Goal: Task Accomplishment & Management: Complete application form

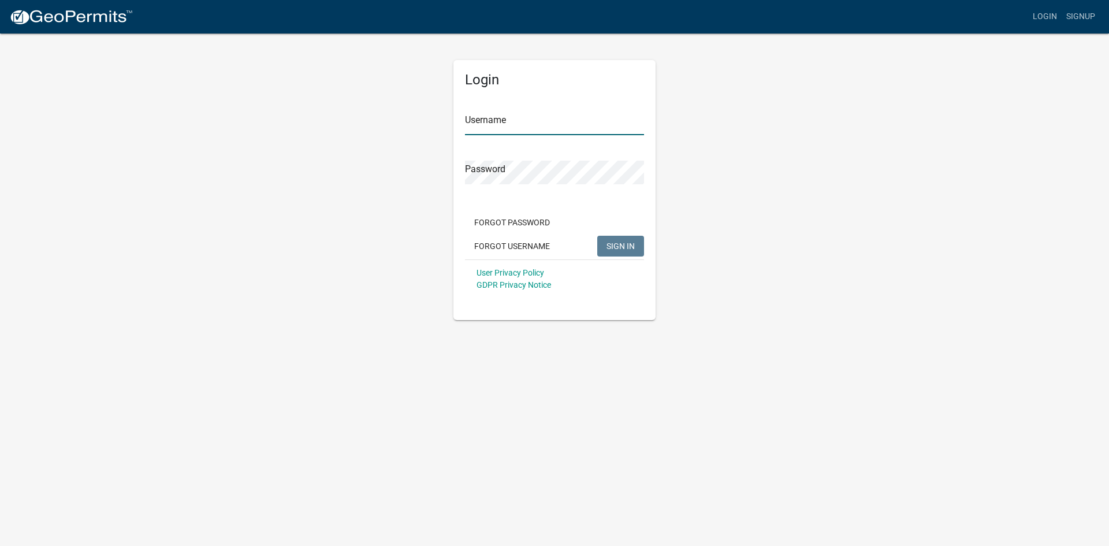
type input "[PERSON_NAME]"
click at [622, 246] on span "SIGN IN" at bounding box center [621, 245] width 28 height 9
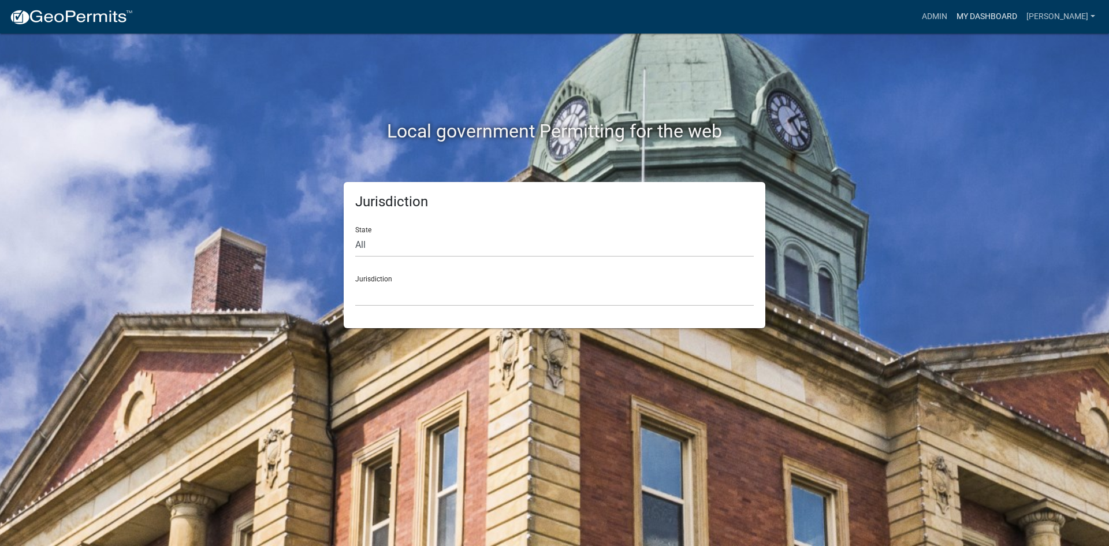
click at [1022, 17] on link "My Dashboard" at bounding box center [987, 17] width 70 height 22
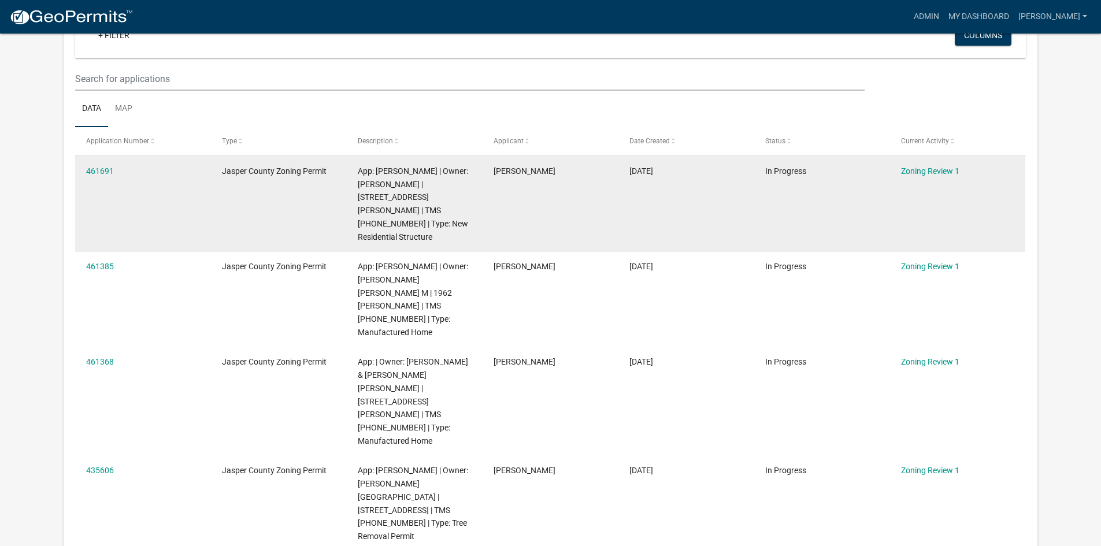
scroll to position [173, 0]
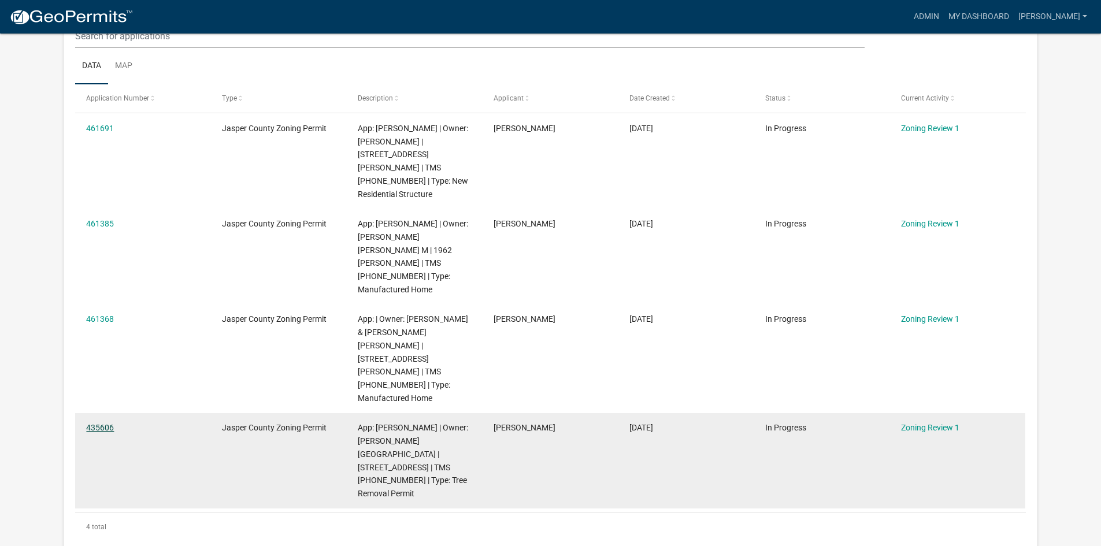
click at [103, 423] on link "435606" at bounding box center [100, 427] width 28 height 9
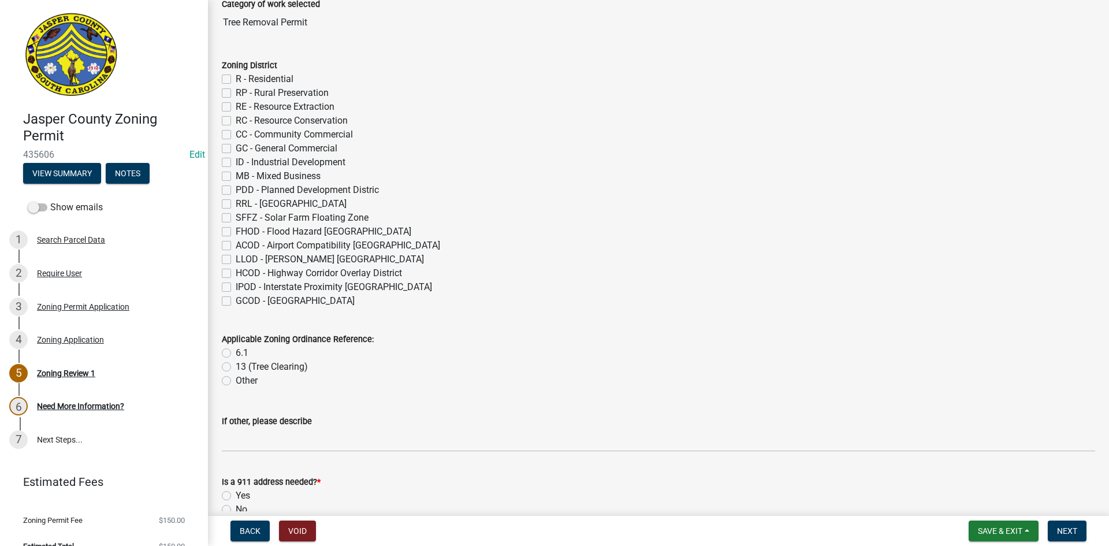
scroll to position [116, 0]
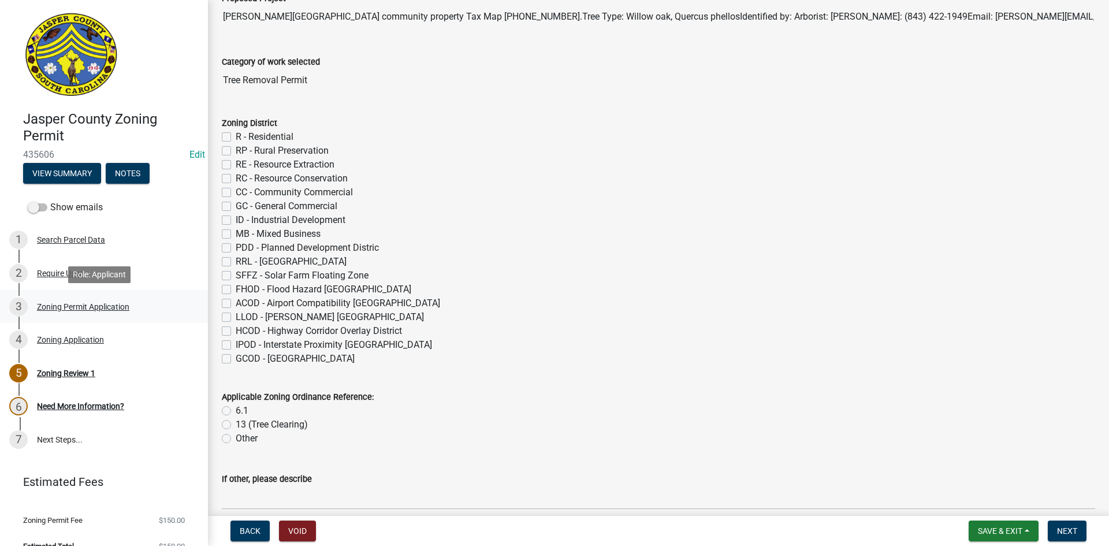
click at [95, 306] on div "Zoning Permit Application" at bounding box center [83, 307] width 92 height 8
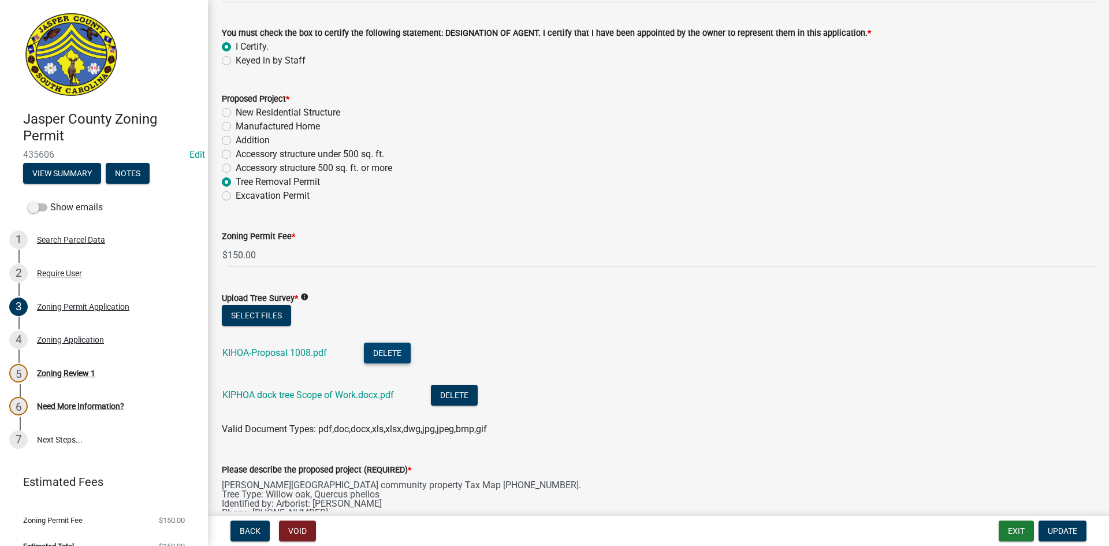
scroll to position [1436, 0]
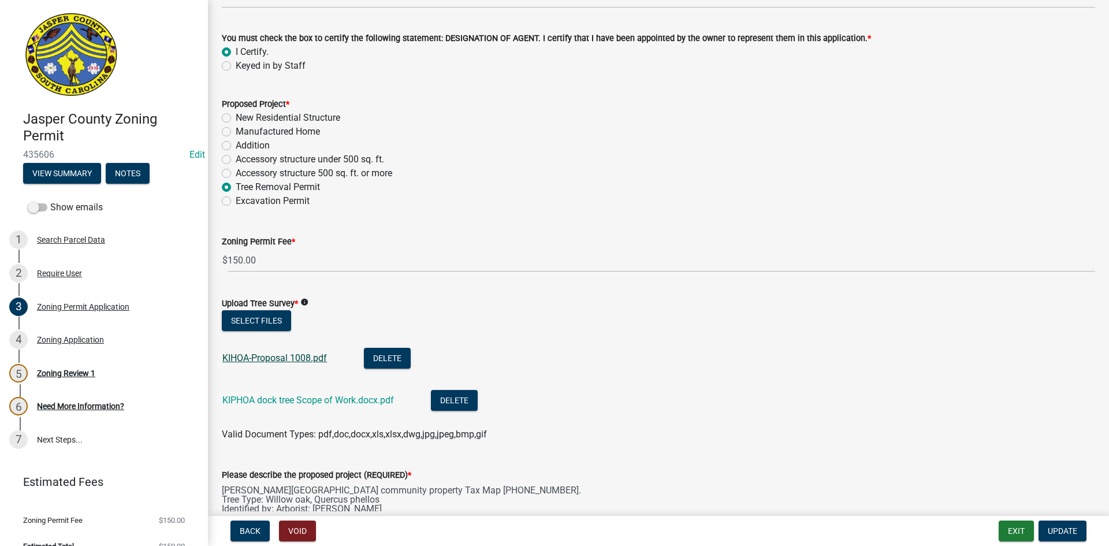
click at [256, 355] on link "KIHOA-Proposal 1008.pdf" at bounding box center [274, 357] width 105 height 11
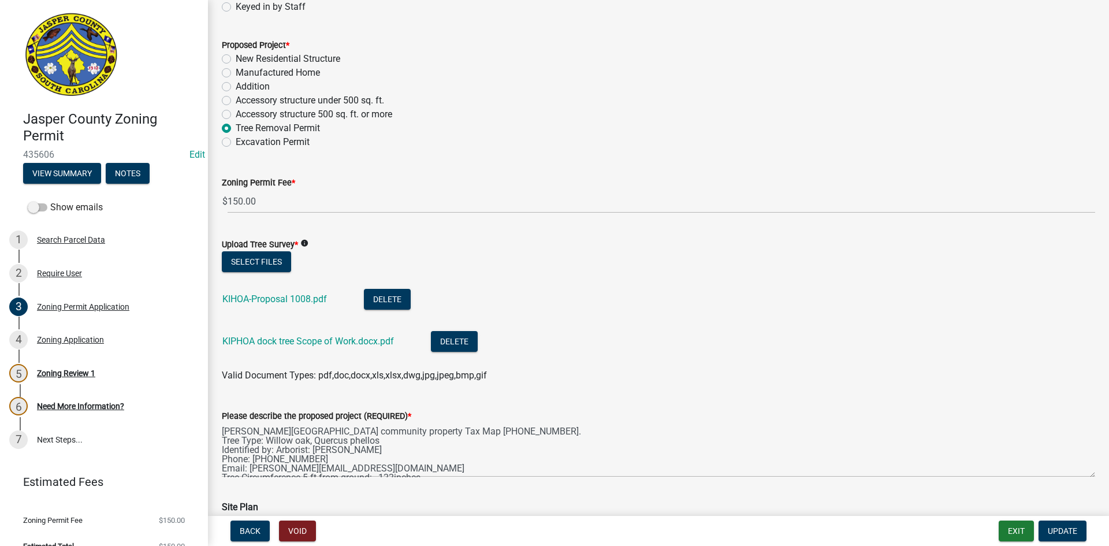
scroll to position [1734, 0]
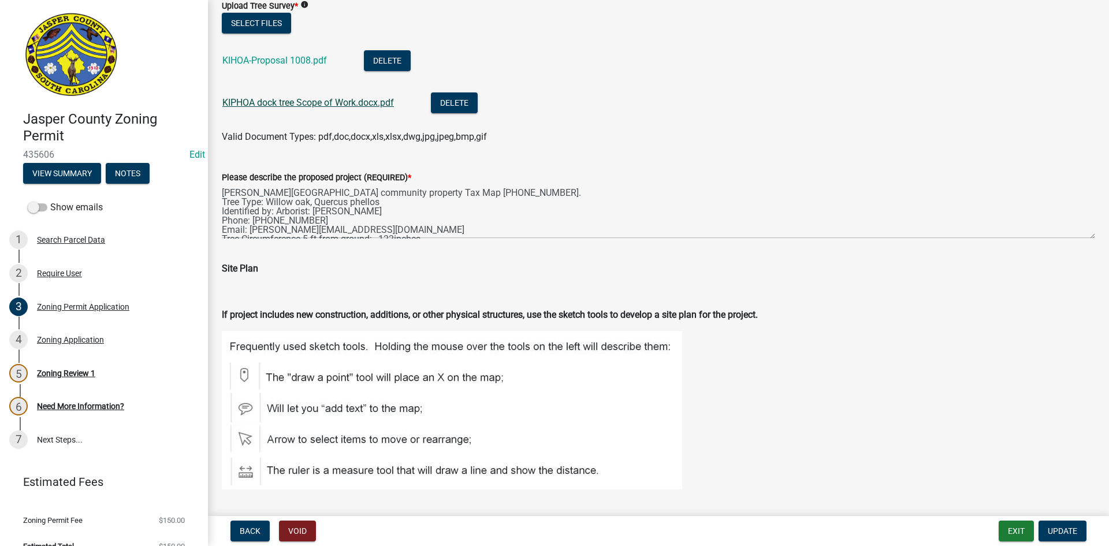
click at [299, 102] on link "KIPHOA dock tree Scope of Work.docx.pdf" at bounding box center [308, 102] width 172 height 11
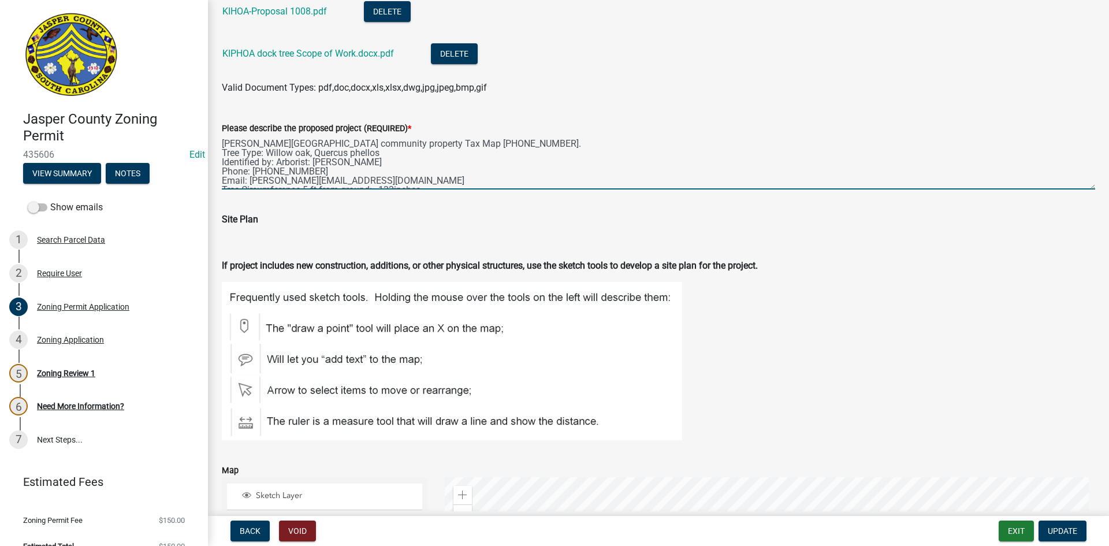
scroll to position [37, 0]
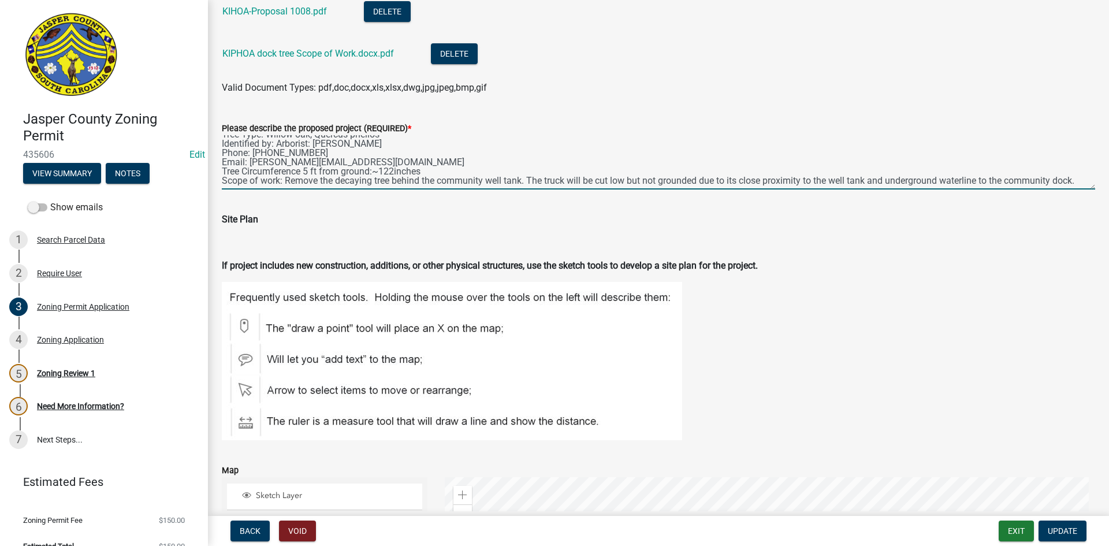
drag, startPoint x: 224, startPoint y: 141, endPoint x: 283, endPoint y: 162, distance: 62.2
click at [283, 162] on textarea "[PERSON_NAME][GEOGRAPHIC_DATA] community property Tax Map [PHONE_NUMBER]. Tree …" at bounding box center [659, 162] width 874 height 54
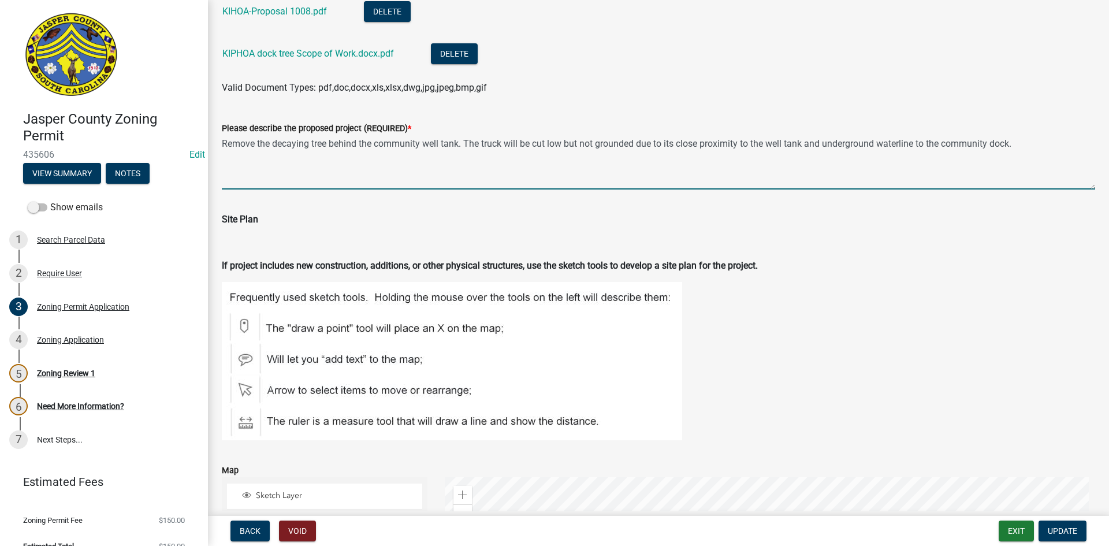
scroll to position [0, 0]
click at [498, 144] on textarea "Remove the decaying tree behind the community well tank. The truck will be cut …" at bounding box center [659, 162] width 874 height 54
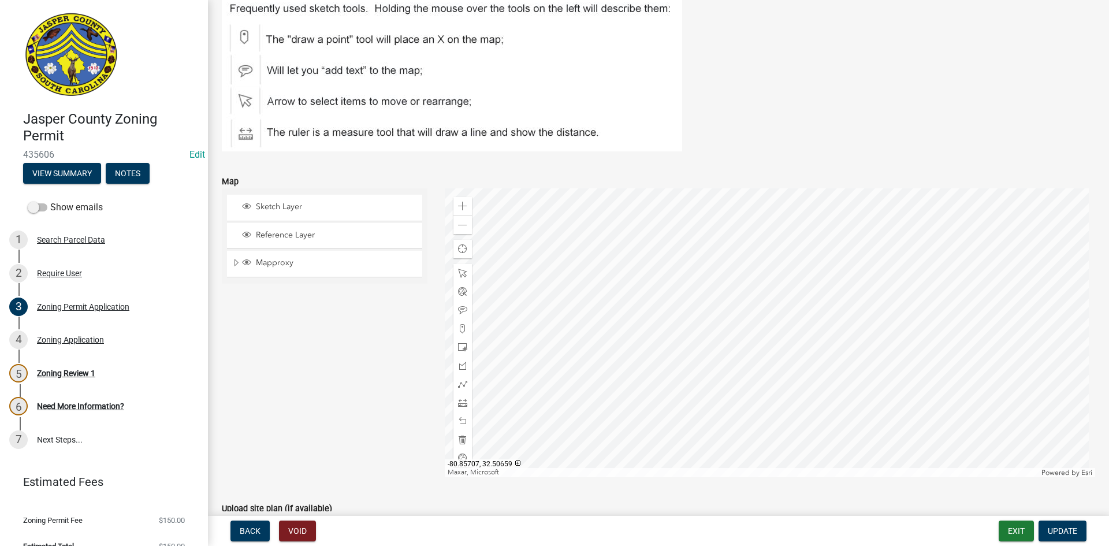
scroll to position [2129, 0]
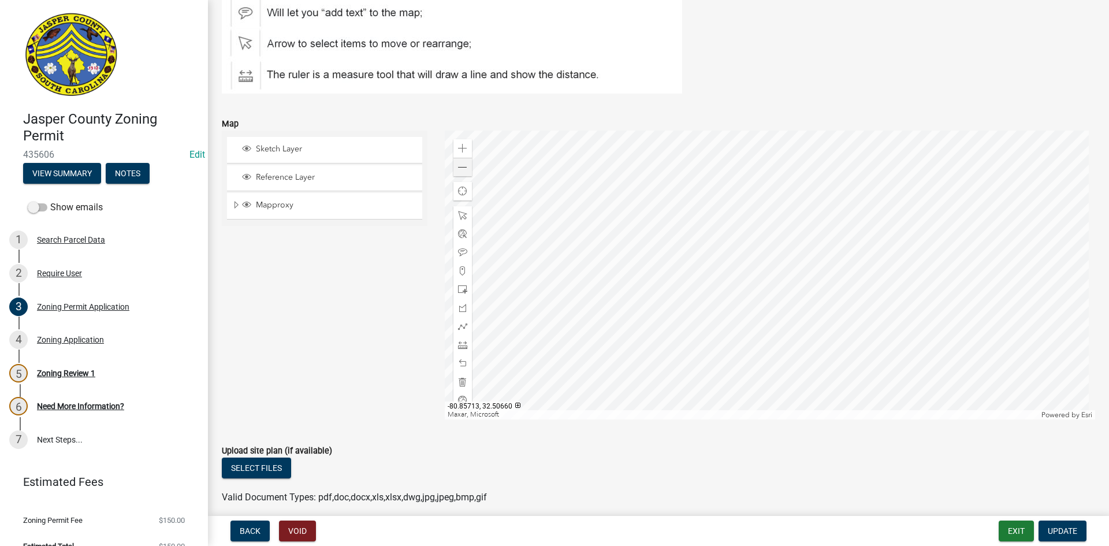
type textarea "Remove the decaying tree behind the community well tank. The trunk will be cut …"
click at [461, 169] on span at bounding box center [462, 167] width 9 height 9
click at [460, 169] on span at bounding box center [462, 167] width 9 height 9
click at [469, 165] on div "Zoom out" at bounding box center [463, 167] width 18 height 18
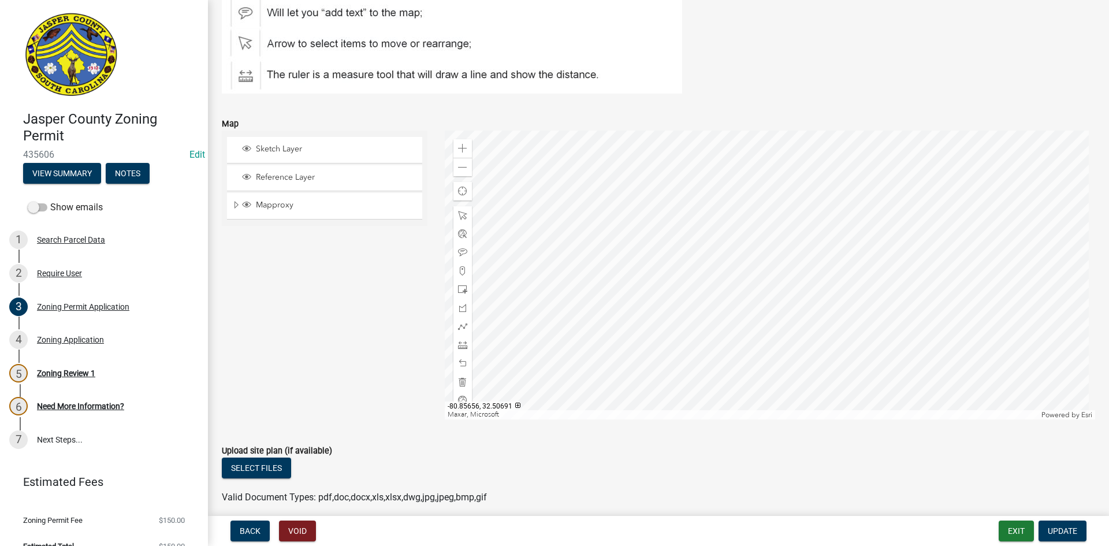
click at [785, 230] on div at bounding box center [770, 275] width 651 height 289
click at [1065, 528] on span "Update" at bounding box center [1062, 530] width 29 height 9
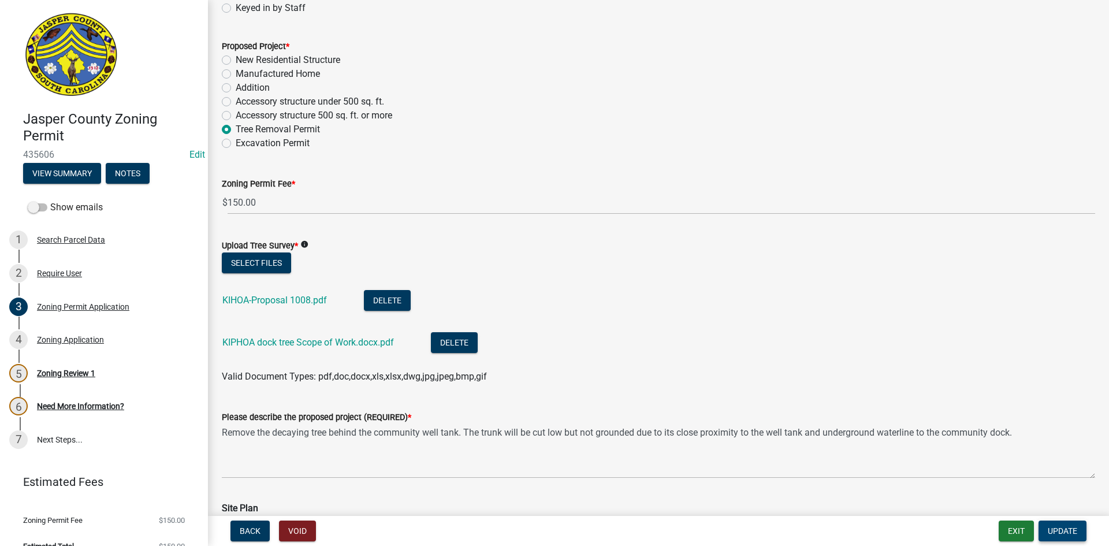
scroll to position [1552, 0]
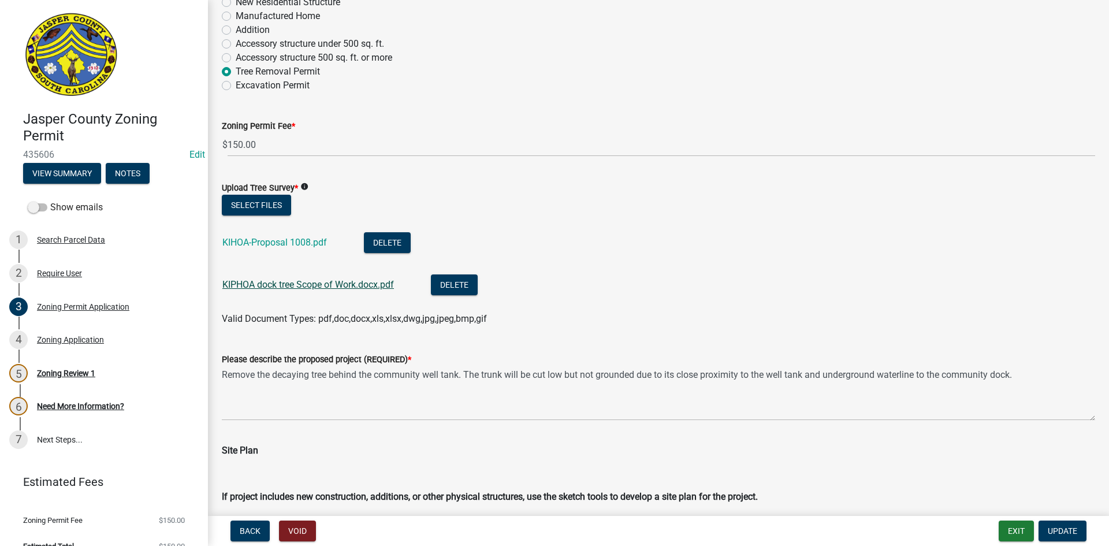
click at [279, 287] on link "KIPHOA dock tree Scope of Work.docx.pdf" at bounding box center [308, 284] width 172 height 11
click at [278, 244] on link "KIHOA-Proposal 1008.pdf" at bounding box center [274, 242] width 105 height 11
click at [388, 241] on button "Delete" at bounding box center [387, 242] width 47 height 21
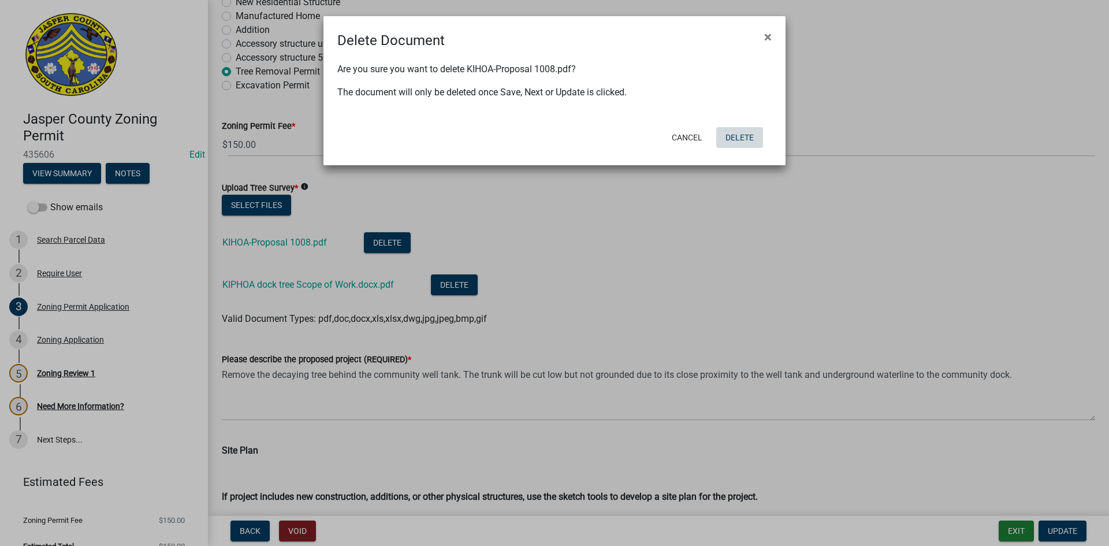
click at [734, 136] on button "Delete" at bounding box center [740, 137] width 47 height 21
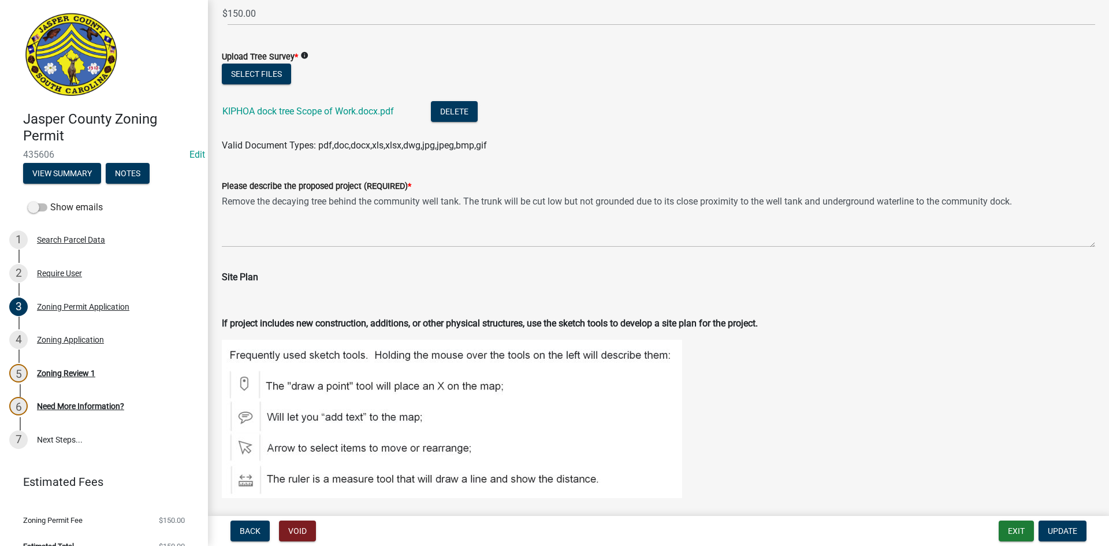
scroll to position [1452, 0]
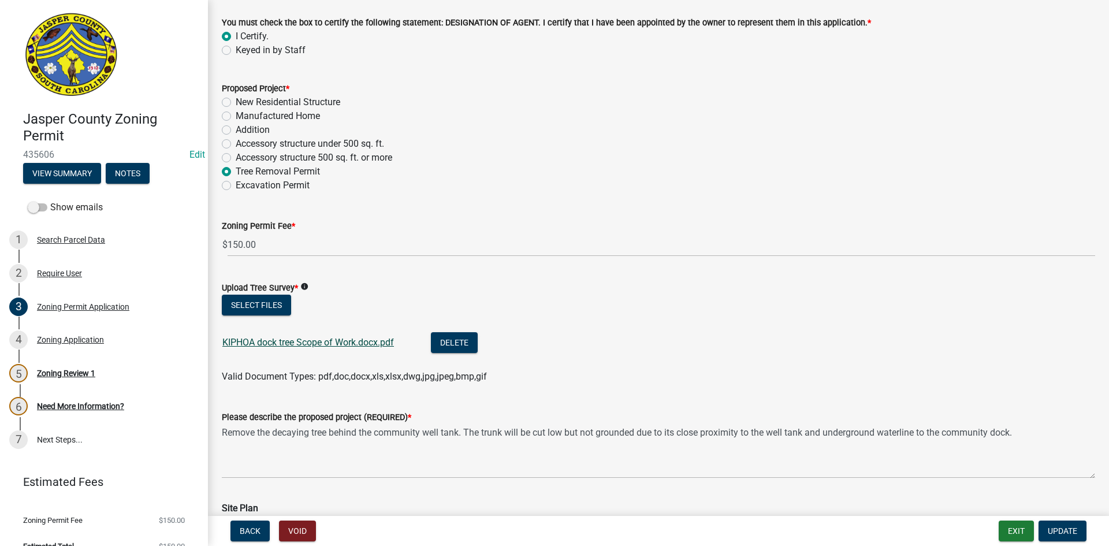
click at [318, 346] on link "KIPHOA dock tree Scope of Work.docx.pdf" at bounding box center [308, 342] width 172 height 11
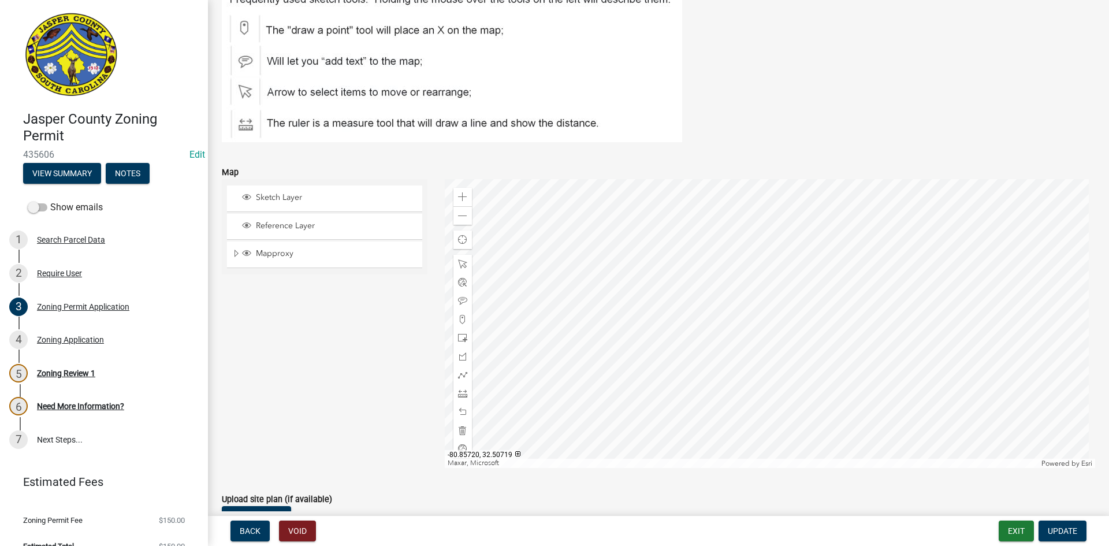
scroll to position [2087, 0]
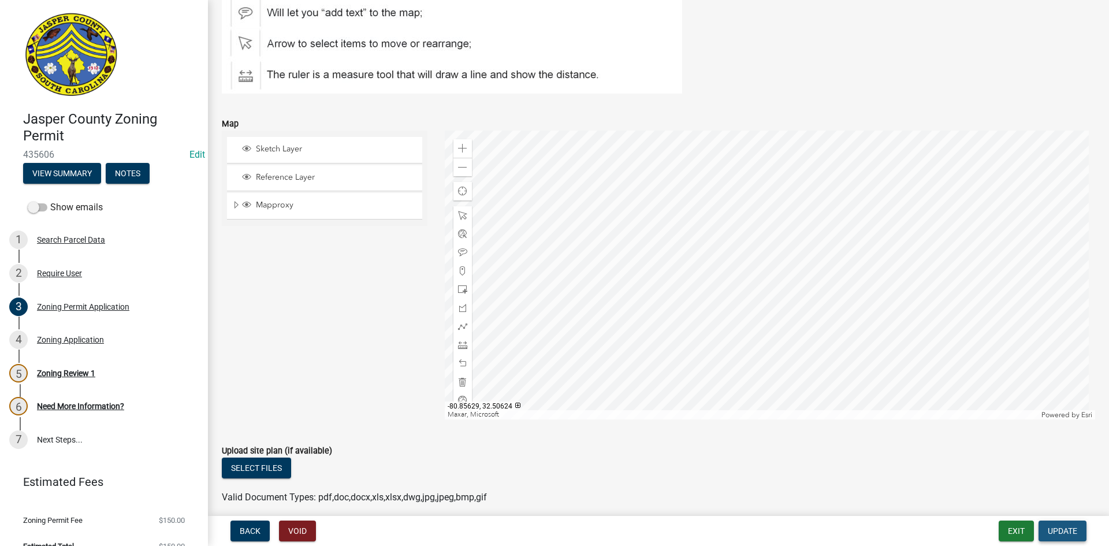
click at [1067, 528] on span "Update" at bounding box center [1062, 530] width 29 height 9
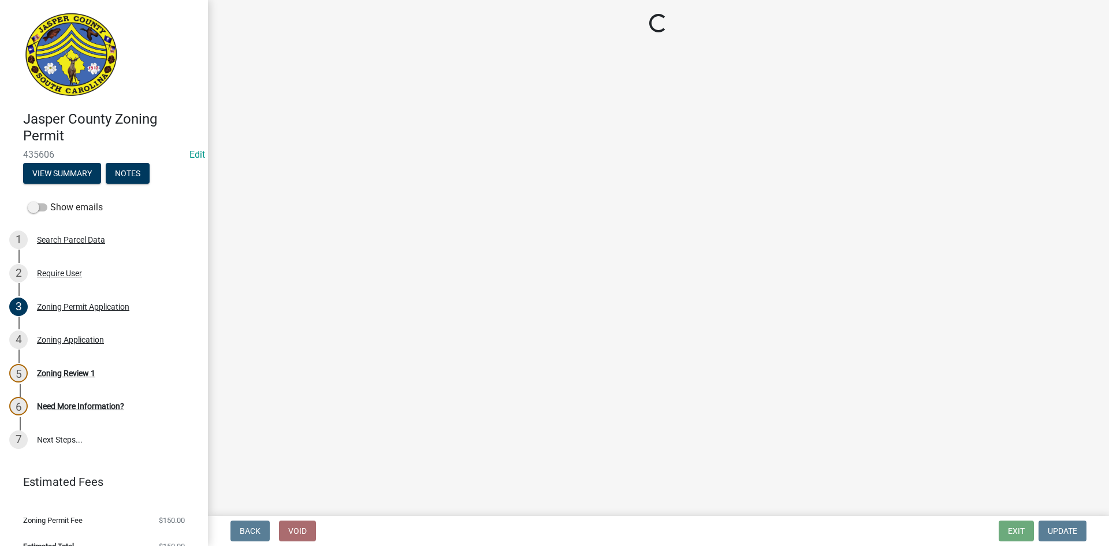
scroll to position [0, 0]
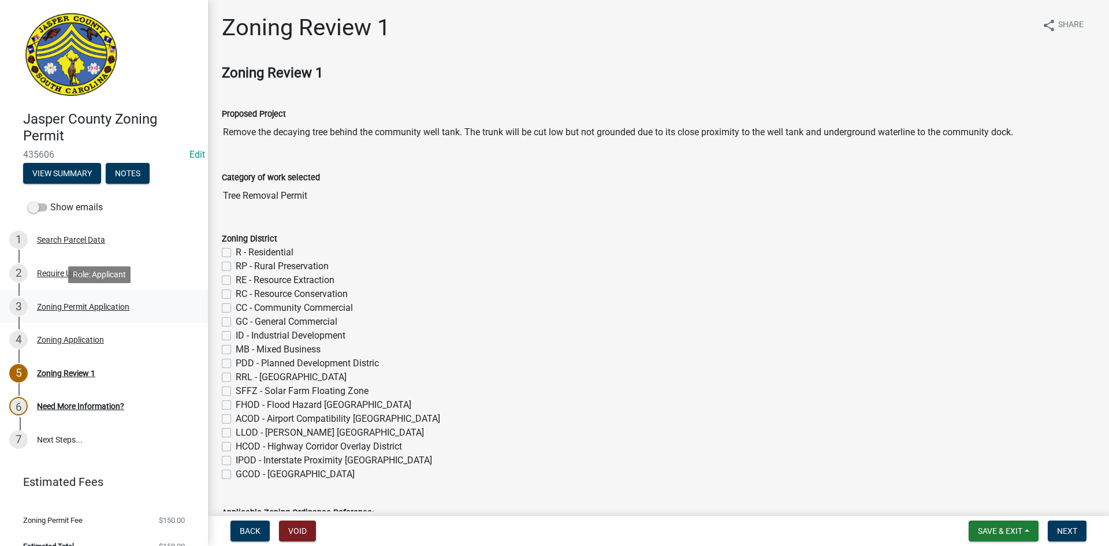
click at [70, 303] on div "Zoning Permit Application" at bounding box center [83, 307] width 92 height 8
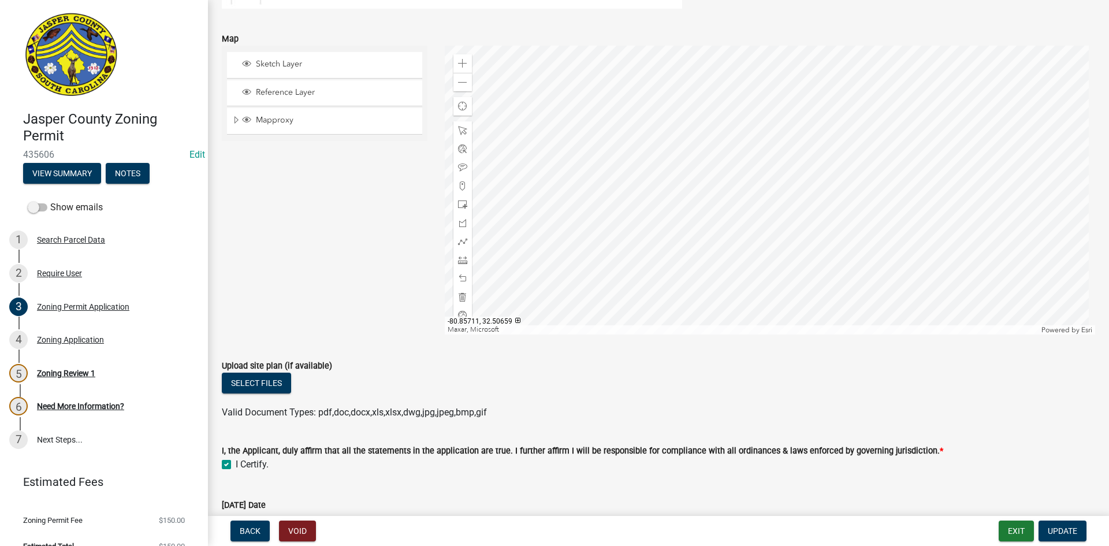
scroll to position [2196, 0]
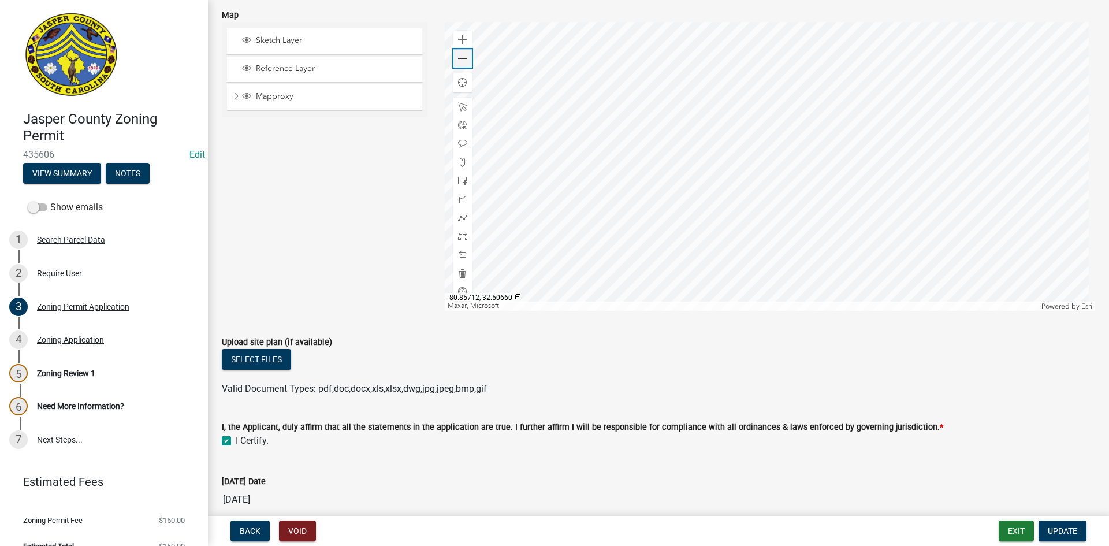
click at [465, 57] on span at bounding box center [462, 58] width 9 height 9
click at [61, 371] on div "Zoning Review 1" at bounding box center [66, 373] width 58 height 8
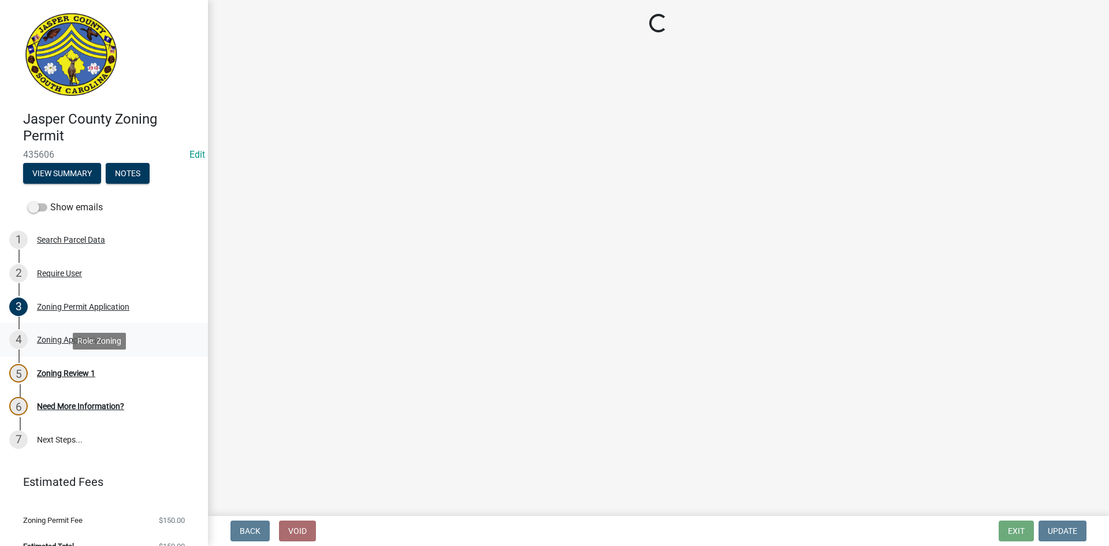
scroll to position [0, 0]
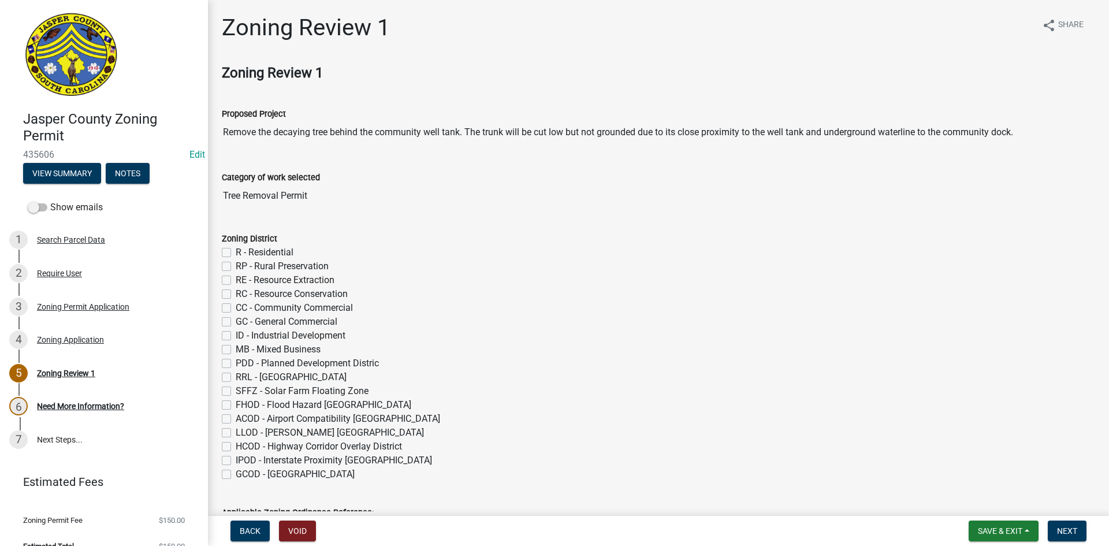
click at [236, 253] on label "R - Residential" at bounding box center [265, 253] width 58 height 14
click at [236, 253] on input "R - Residential" at bounding box center [240, 250] width 8 height 8
checkbox input "true"
checkbox input "false"
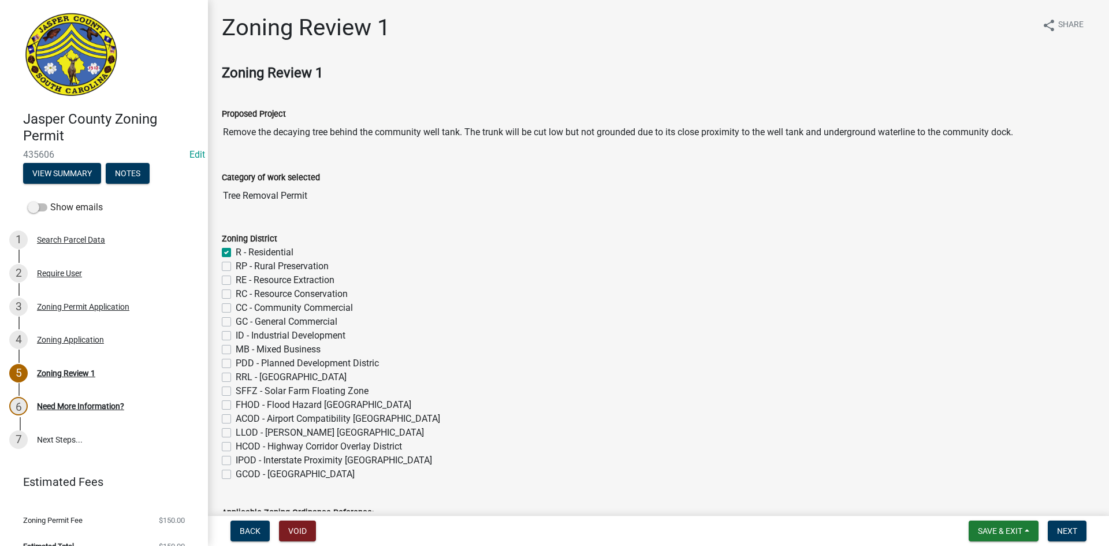
checkbox input "false"
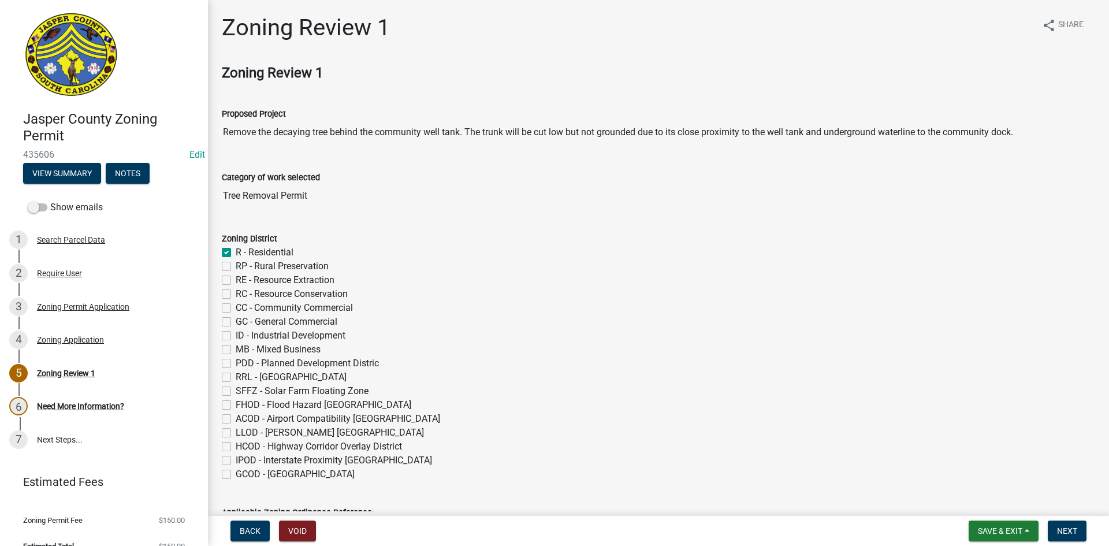
checkbox input "false"
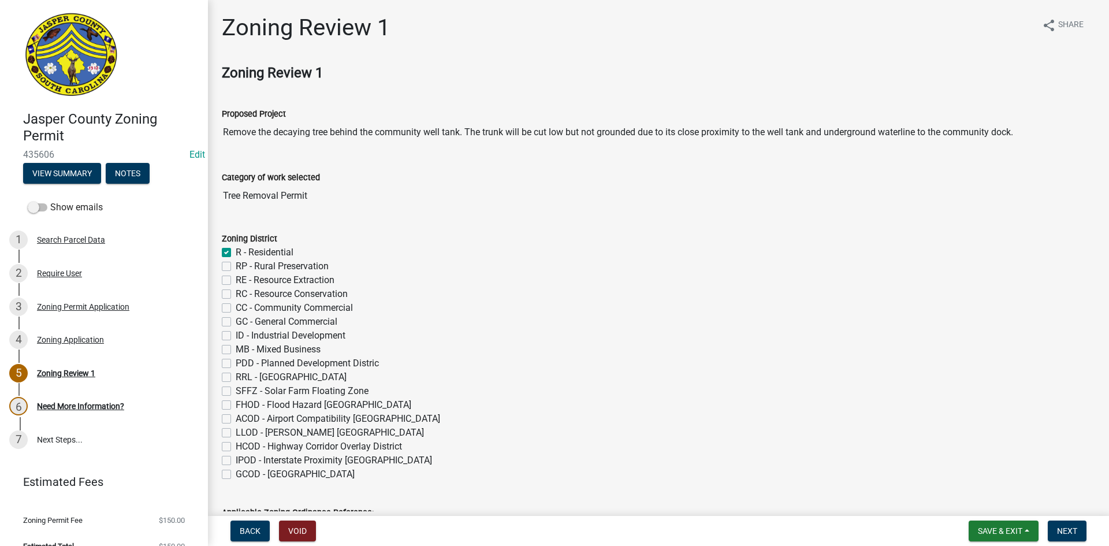
checkbox input "false"
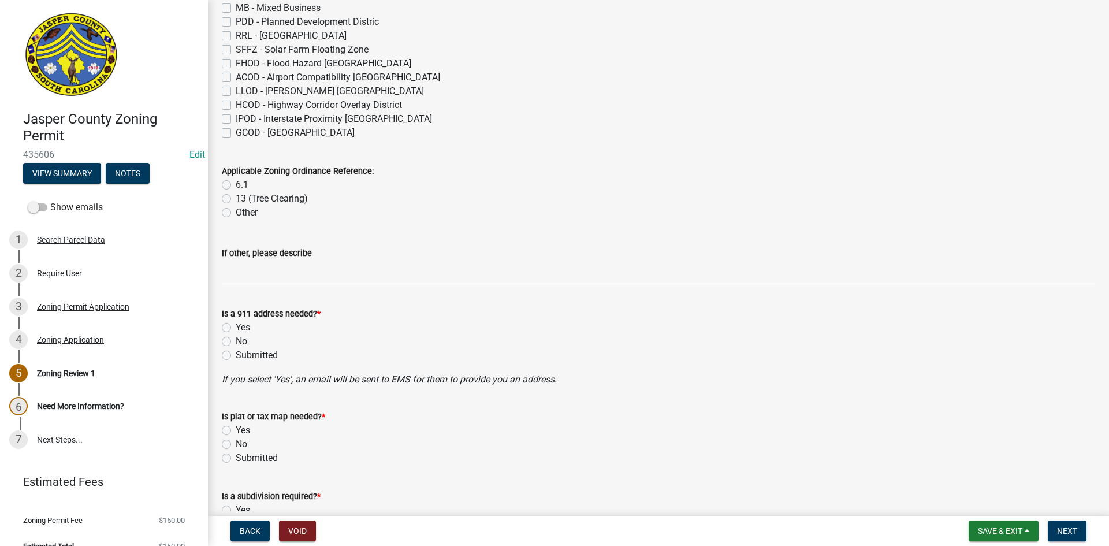
scroll to position [347, 0]
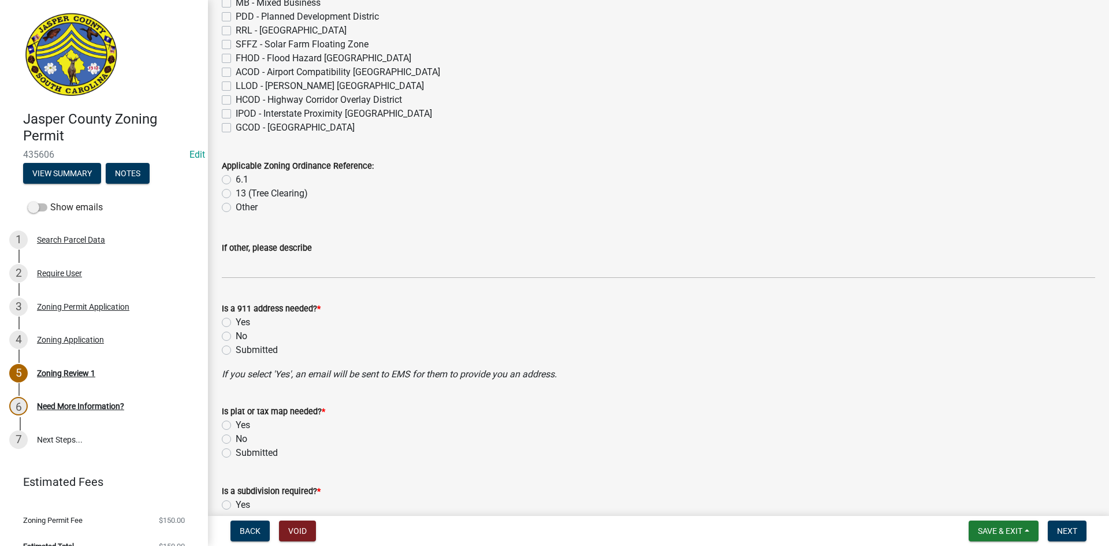
click at [236, 192] on label "13 (Tree Clearing)" at bounding box center [272, 194] width 72 height 14
click at [236, 192] on input "13 (Tree Clearing)" at bounding box center [240, 191] width 8 height 8
radio input "true"
click at [236, 336] on label "No" at bounding box center [242, 336] width 12 height 14
click at [236, 336] on input "No" at bounding box center [240, 333] width 8 height 8
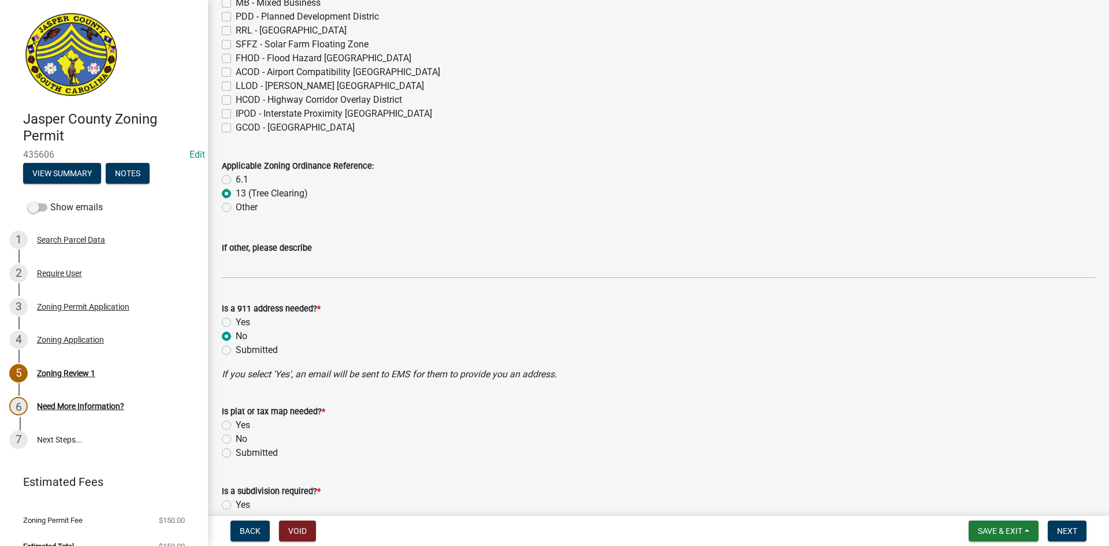
radio input "true"
click at [236, 440] on label "No" at bounding box center [242, 439] width 12 height 14
click at [236, 440] on input "No" at bounding box center [240, 436] width 8 height 8
radio input "true"
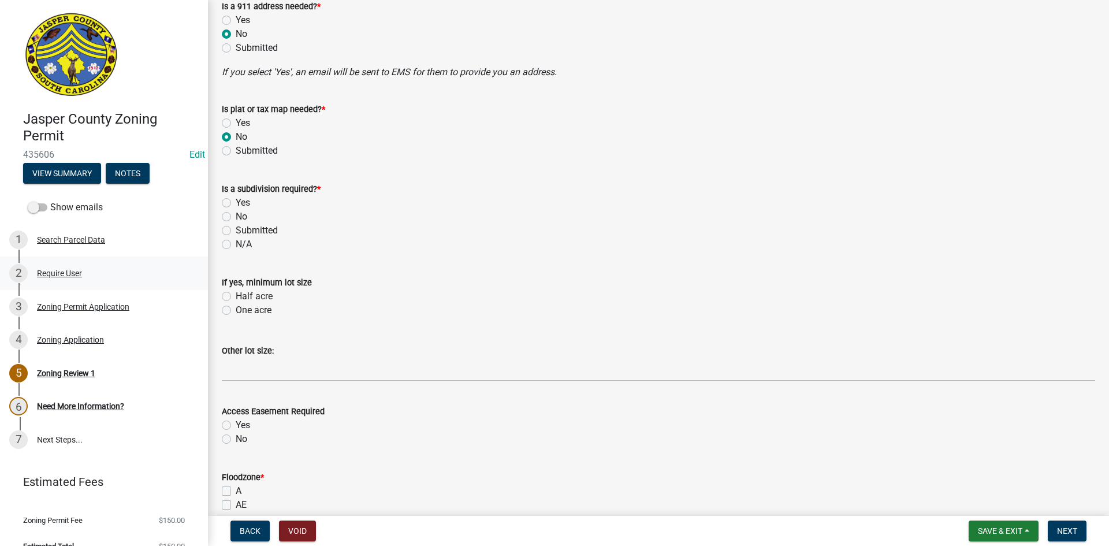
scroll to position [693, 0]
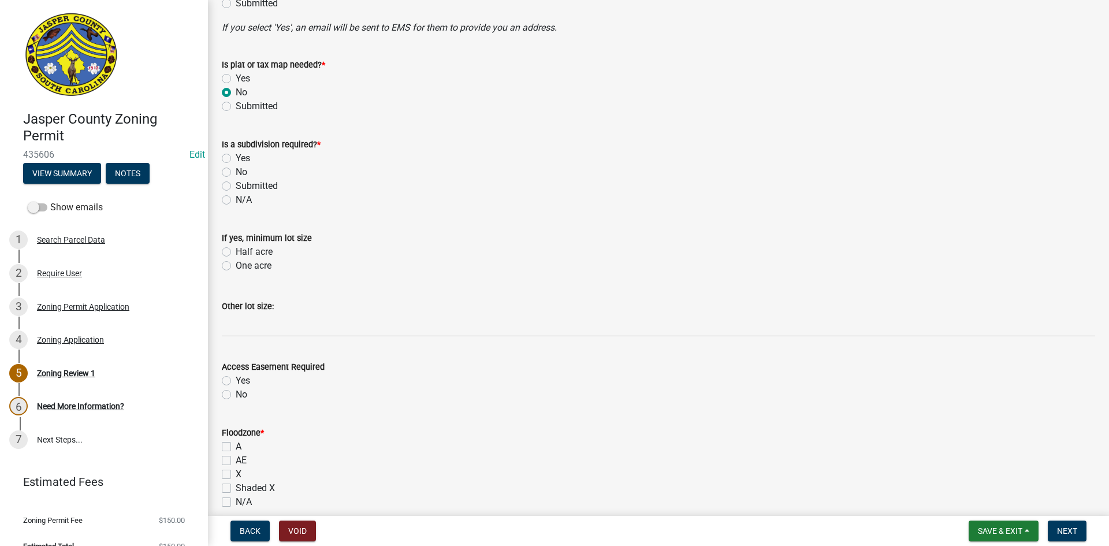
click at [236, 175] on label "No" at bounding box center [242, 172] width 12 height 14
click at [236, 173] on input "No" at bounding box center [240, 169] width 8 height 8
radio input "true"
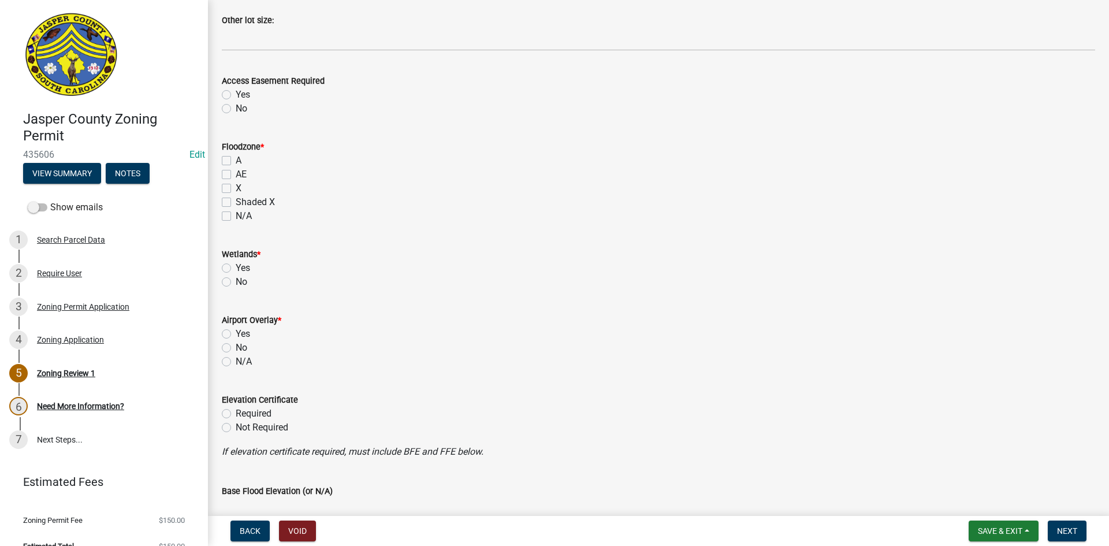
scroll to position [982, 0]
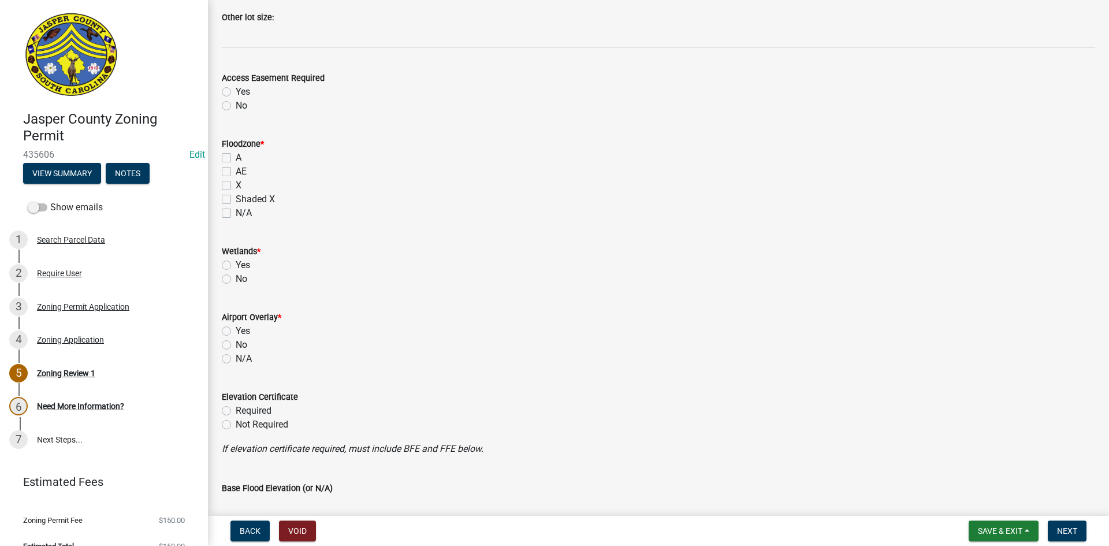
click at [236, 211] on label "N/A" at bounding box center [244, 213] width 16 height 14
click at [236, 211] on input "N/A" at bounding box center [240, 210] width 8 height 8
checkbox input "true"
checkbox input "false"
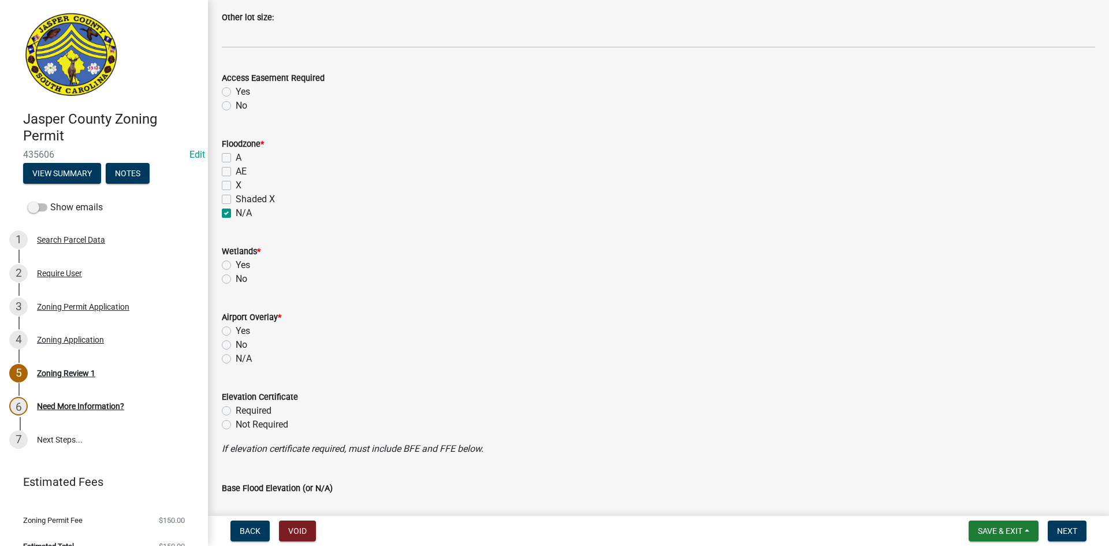
checkbox input "false"
checkbox input "true"
click at [236, 280] on label "No" at bounding box center [242, 279] width 12 height 14
click at [236, 280] on input "No" at bounding box center [240, 276] width 8 height 8
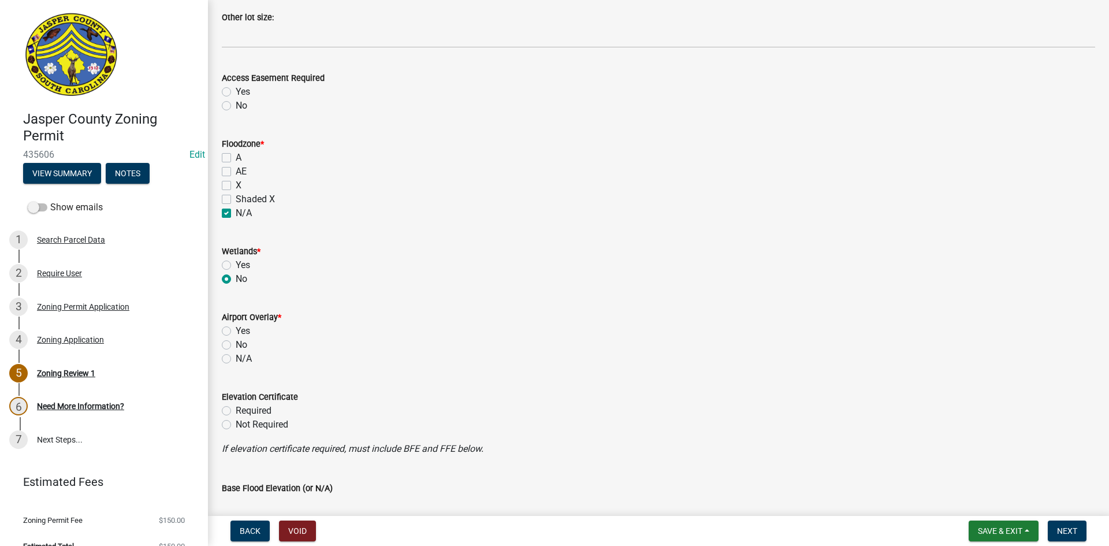
radio input "true"
click at [236, 359] on label "N/A" at bounding box center [244, 359] width 16 height 14
click at [236, 359] on input "N/A" at bounding box center [240, 356] width 8 height 8
radio input "true"
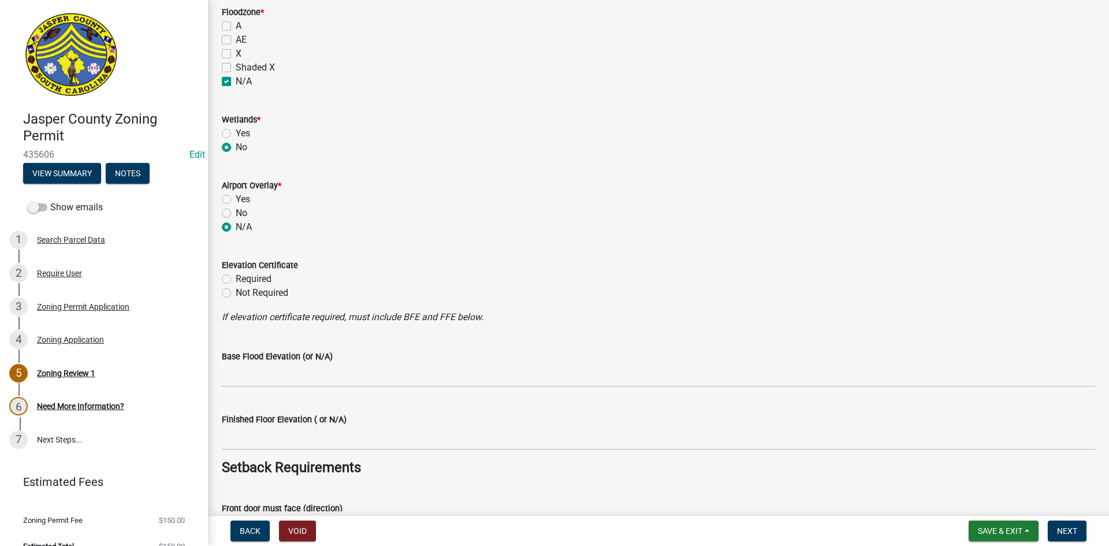
scroll to position [1213, 0]
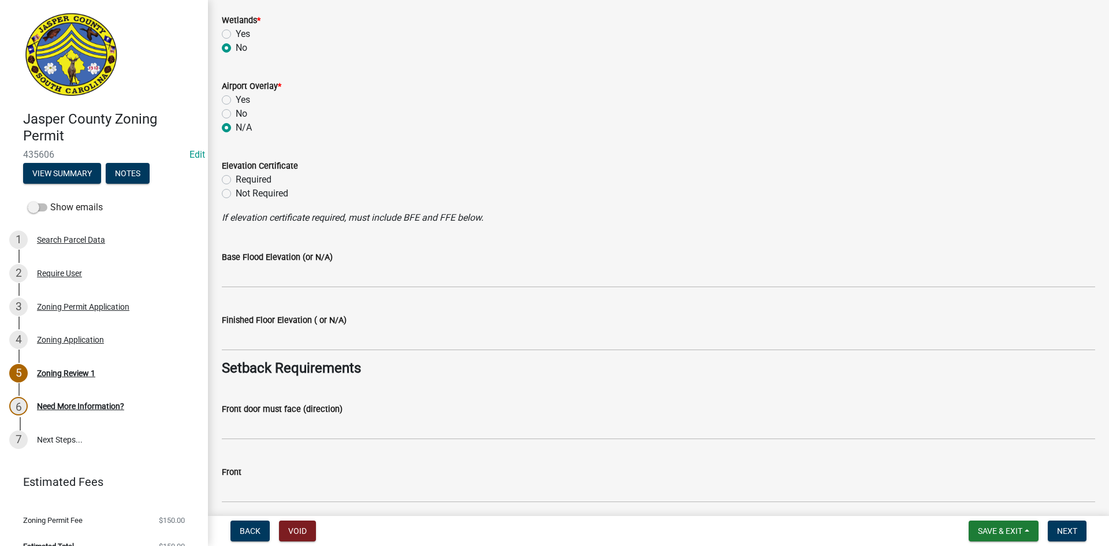
click at [236, 194] on label "Not Required" at bounding box center [262, 194] width 53 height 14
click at [236, 194] on input "Not Required" at bounding box center [240, 191] width 8 height 8
radio input "true"
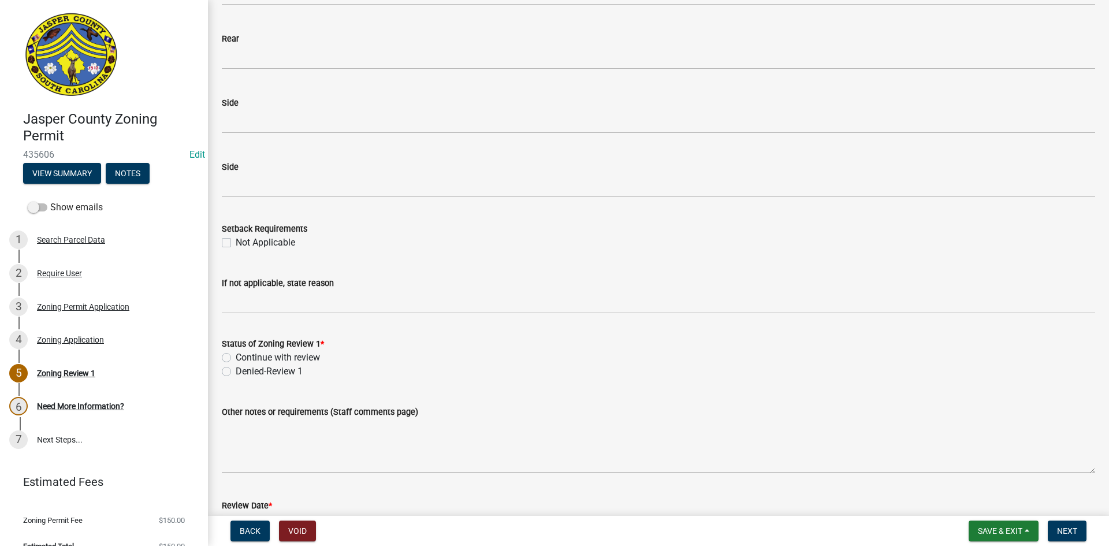
scroll to position [1734, 0]
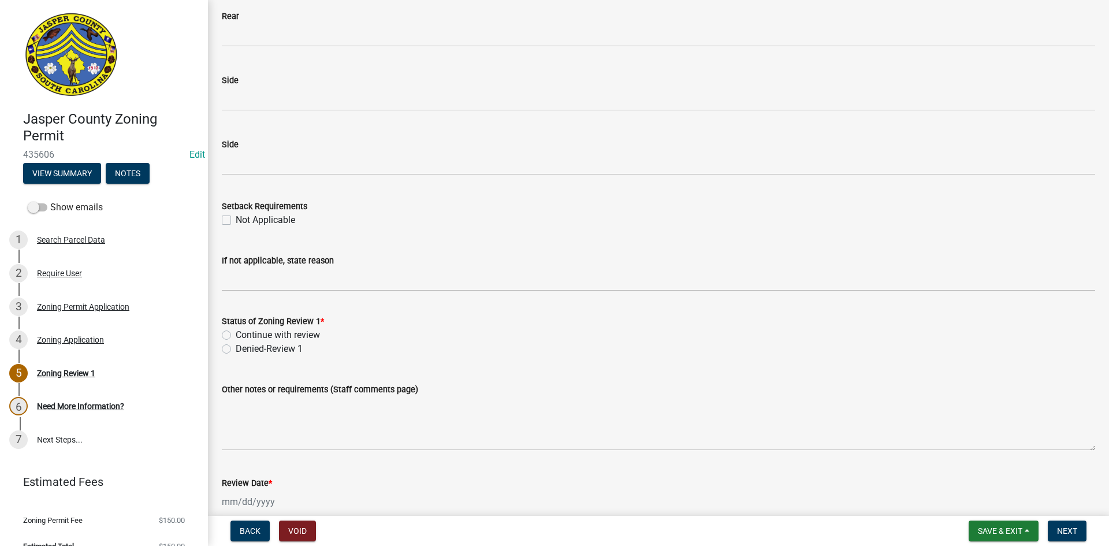
click at [236, 218] on label "Not Applicable" at bounding box center [266, 220] width 60 height 14
click at [236, 218] on input "Not Applicable" at bounding box center [240, 217] width 8 height 8
checkbox input "true"
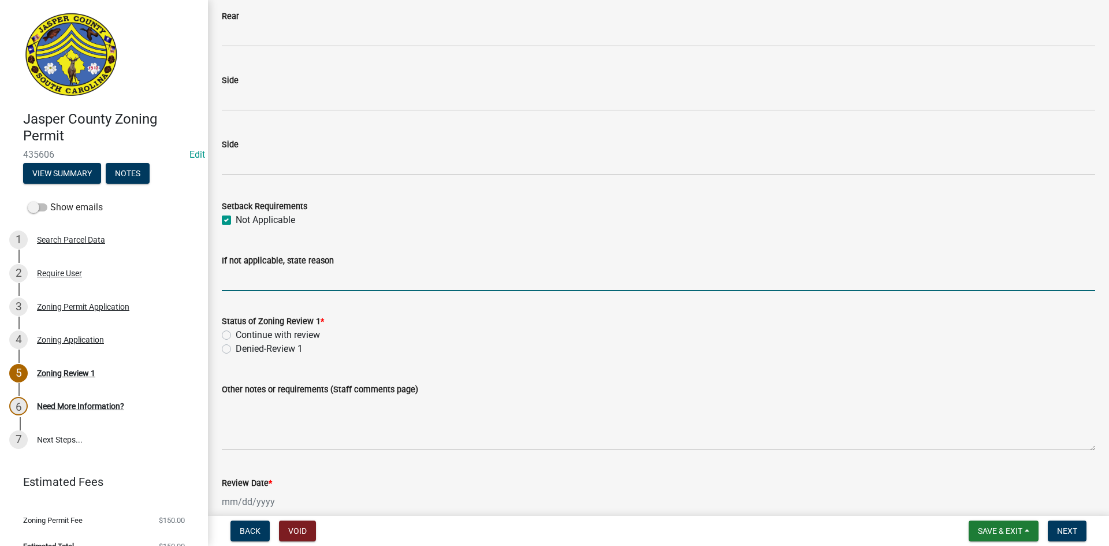
click at [244, 288] on input "If not applicable, state reason" at bounding box center [659, 280] width 874 height 24
type input "Tree Clearing Only"
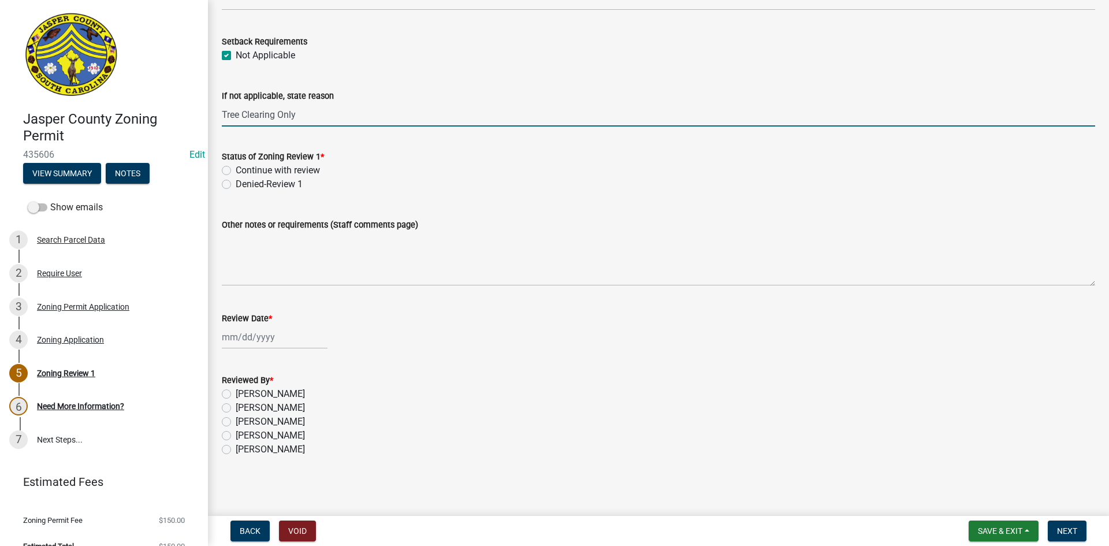
scroll to position [1899, 0]
click at [236, 170] on label "Continue with review" at bounding box center [278, 170] width 84 height 14
click at [236, 170] on input "Continue with review" at bounding box center [240, 167] width 8 height 8
radio input "true"
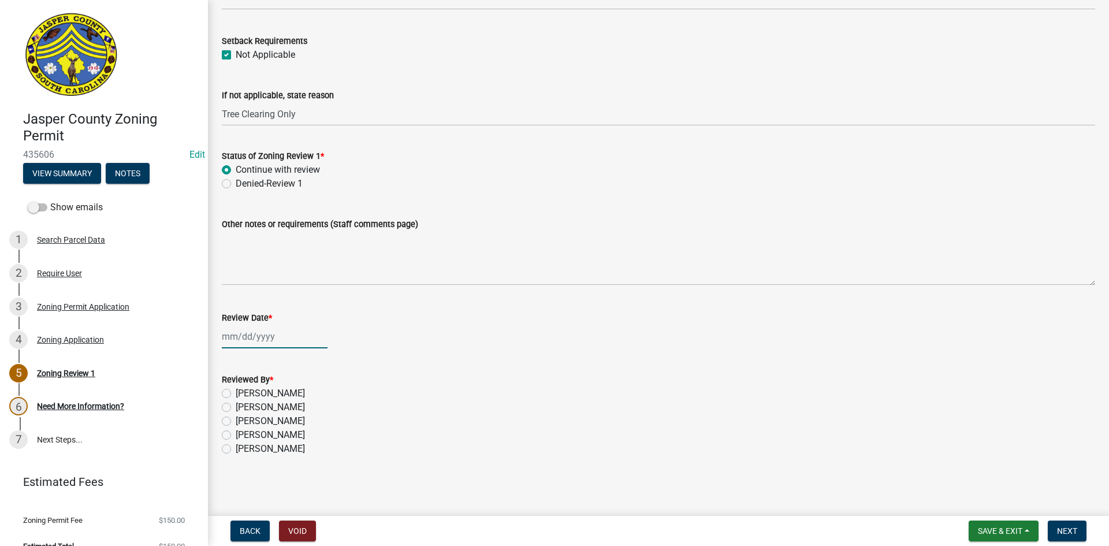
click at [261, 340] on div at bounding box center [275, 337] width 106 height 24
select select "8"
select select "2025"
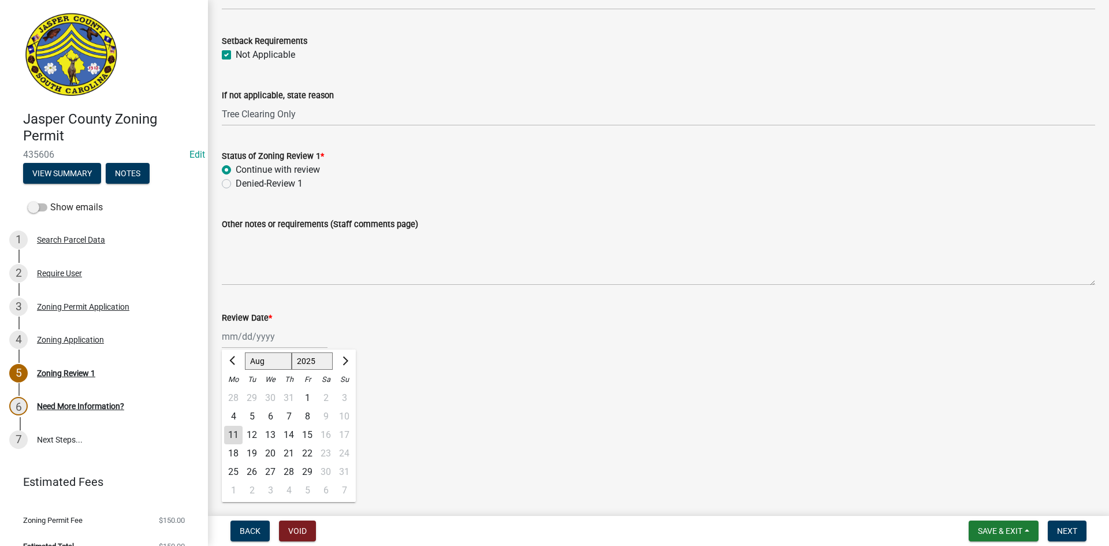
click at [233, 432] on div "11" at bounding box center [233, 435] width 18 height 18
type input "[DATE]"
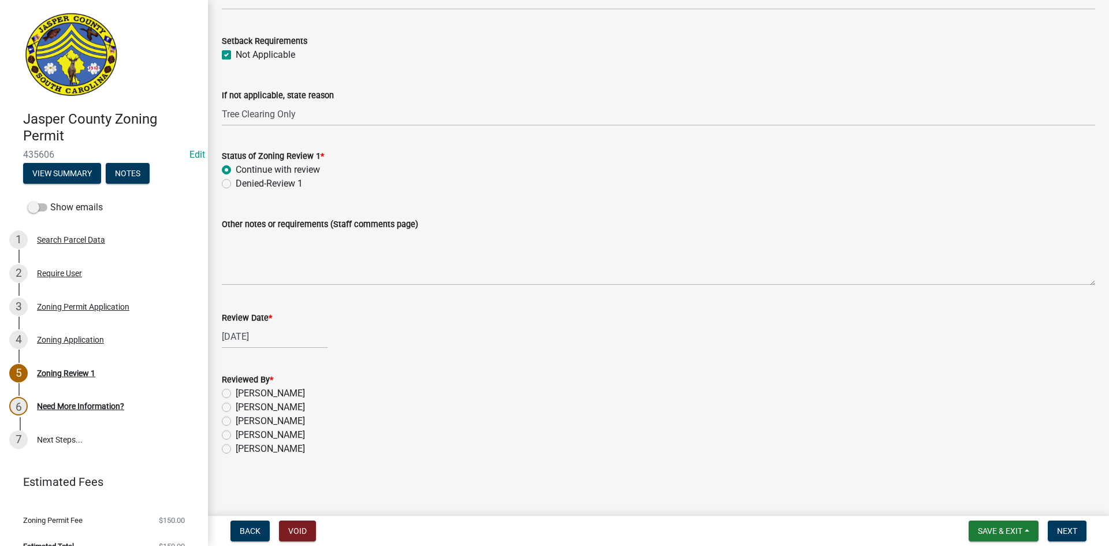
click at [236, 449] on label "[PERSON_NAME]" at bounding box center [270, 449] width 69 height 14
click at [236, 449] on input "[PERSON_NAME]" at bounding box center [240, 446] width 8 height 8
radio input "true"
click at [1068, 534] on span "Next" at bounding box center [1067, 530] width 20 height 9
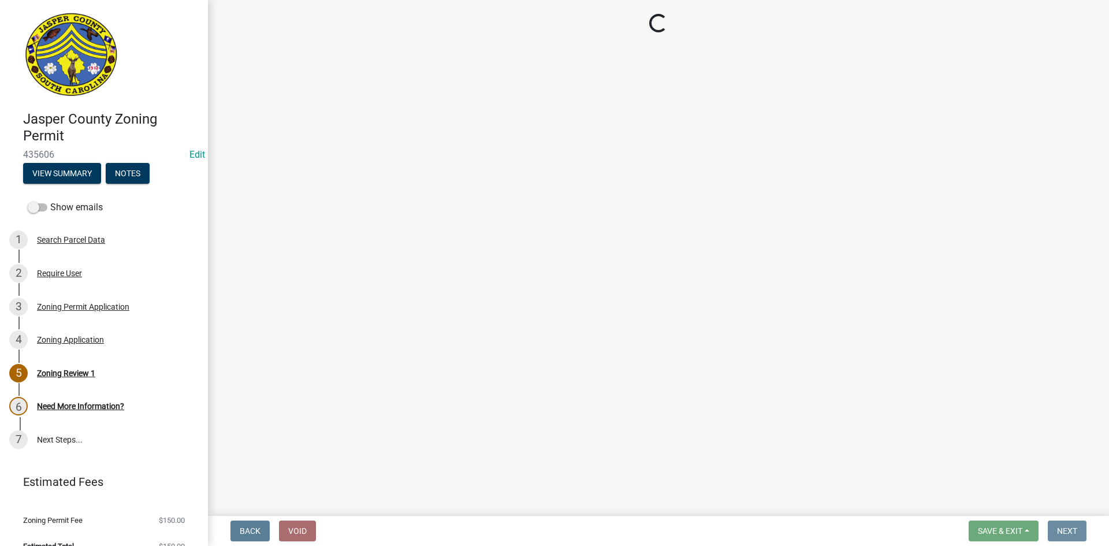
scroll to position [0, 0]
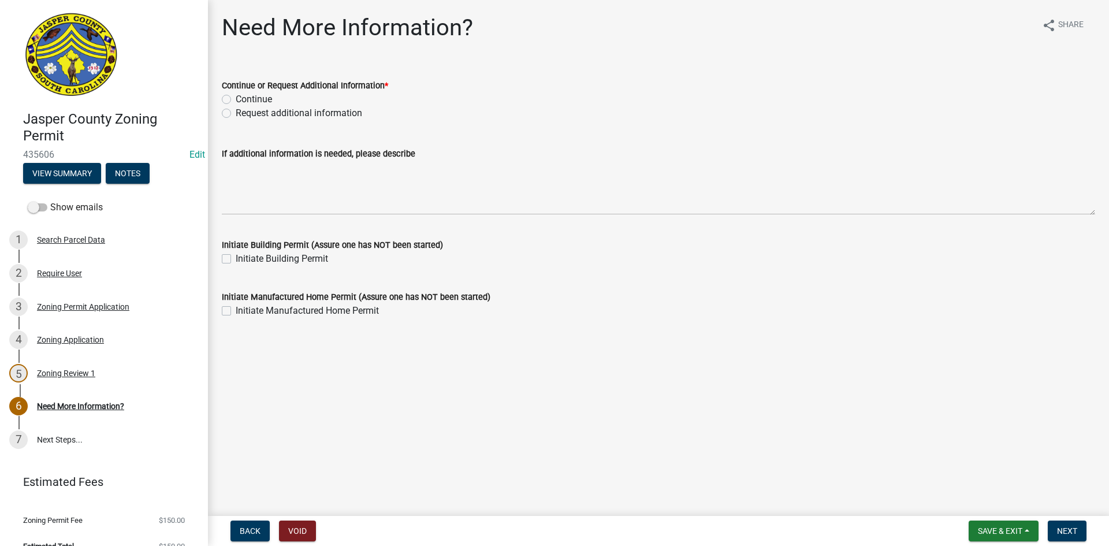
click at [236, 99] on label "Continue" at bounding box center [254, 99] width 36 height 14
click at [236, 99] on input "Continue" at bounding box center [240, 96] width 8 height 8
radio input "true"
click at [1068, 521] on button "Next" at bounding box center [1067, 531] width 39 height 21
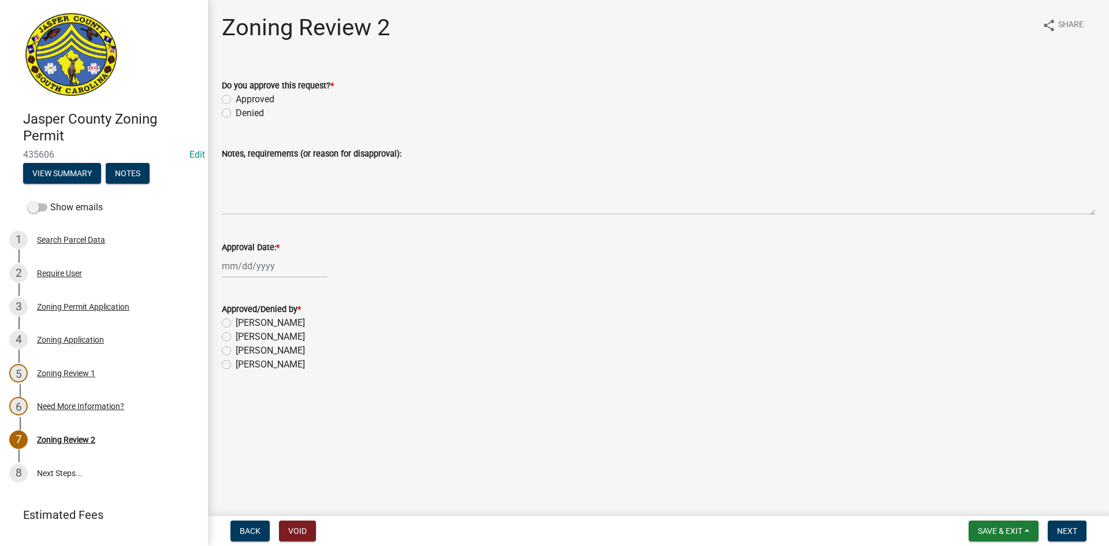
click at [236, 97] on label "Approved" at bounding box center [255, 99] width 39 height 14
click at [236, 97] on input "Approved" at bounding box center [240, 96] width 8 height 8
radio input "true"
click at [246, 266] on div at bounding box center [275, 266] width 106 height 24
select select "8"
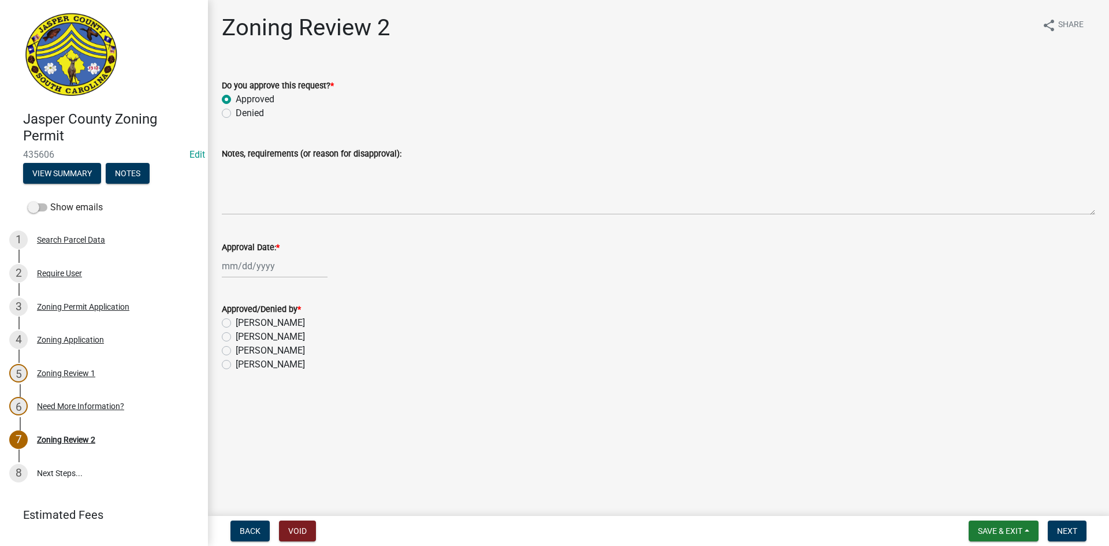
select select "2025"
click at [230, 366] on div "11" at bounding box center [233, 364] width 18 height 18
type input "[DATE]"
drag, startPoint x: 227, startPoint y: 335, endPoint x: 298, endPoint y: 346, distance: 71.8
click at [236, 335] on label "[PERSON_NAME]" at bounding box center [270, 337] width 69 height 14
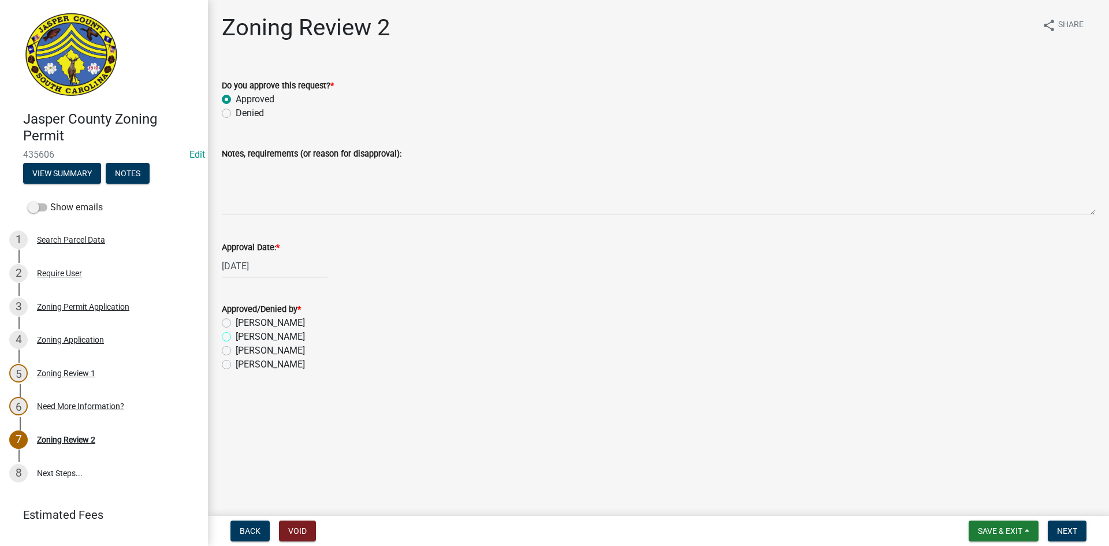
click at [236, 335] on input "[PERSON_NAME]" at bounding box center [240, 334] width 8 height 8
radio input "true"
click at [1066, 537] on button "Next" at bounding box center [1067, 531] width 39 height 21
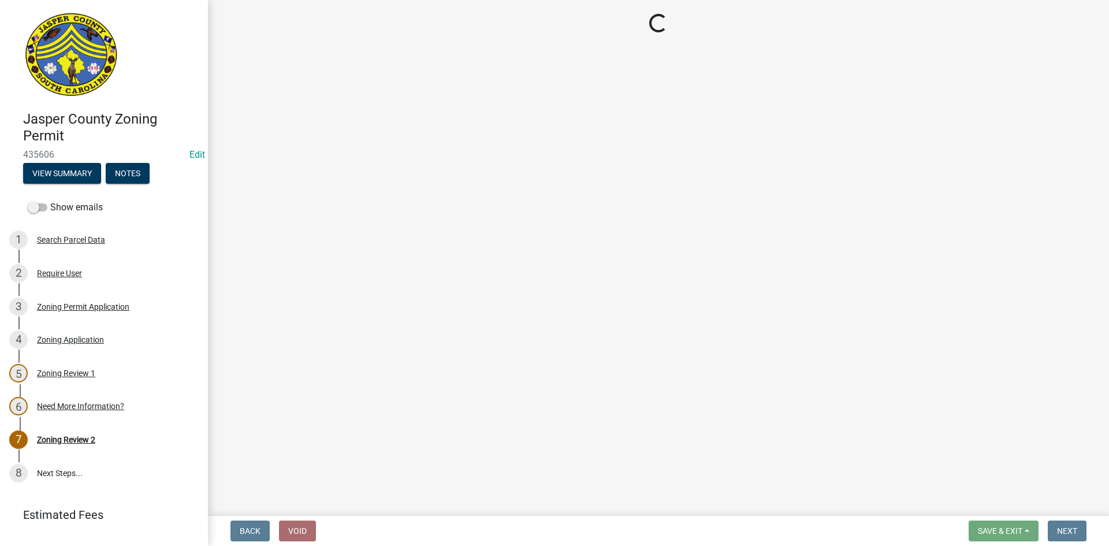
select select "3: 3"
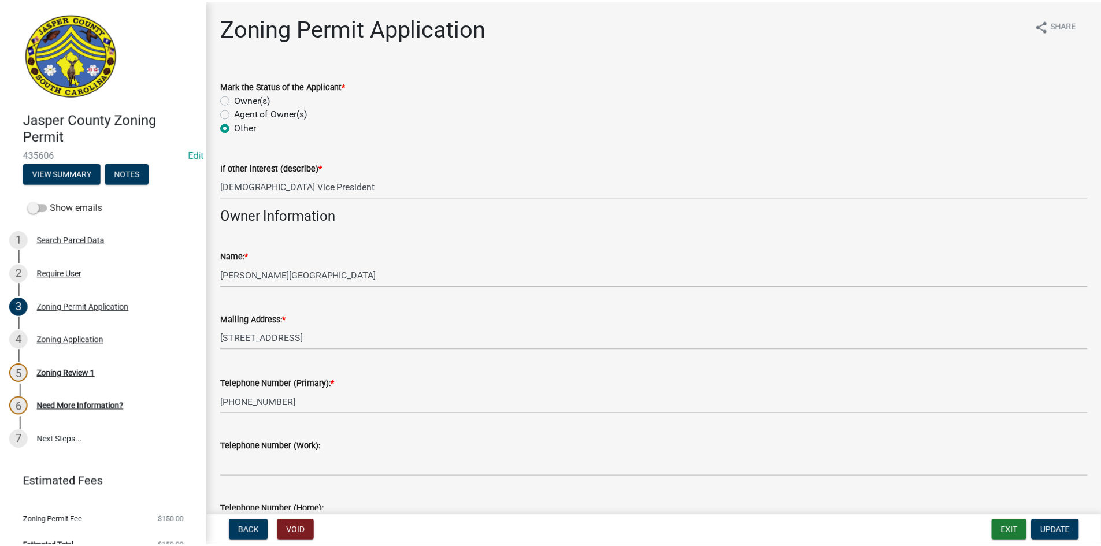
scroll to position [1618, 0]
